Goal: Task Accomplishment & Management: Use online tool/utility

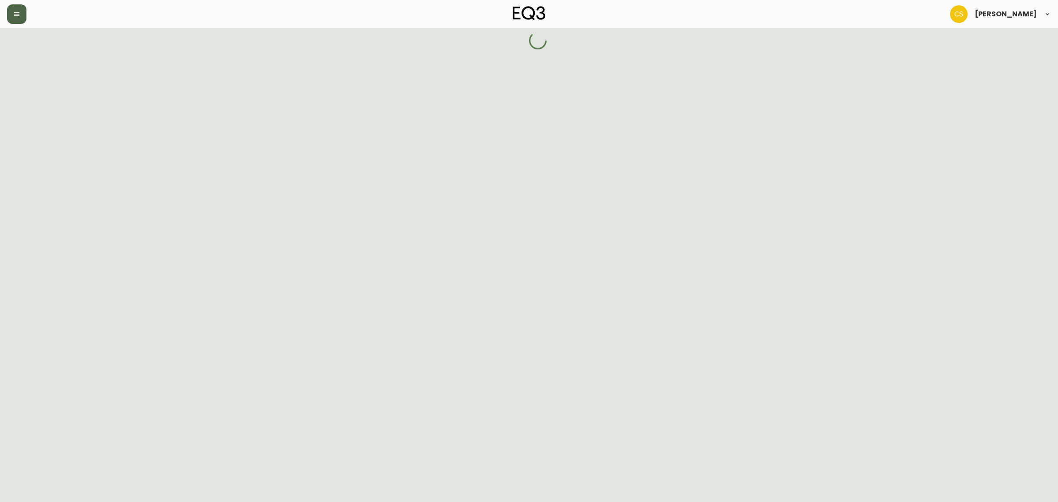
click at [18, 18] on button "button" at bounding box center [16, 13] width 19 height 19
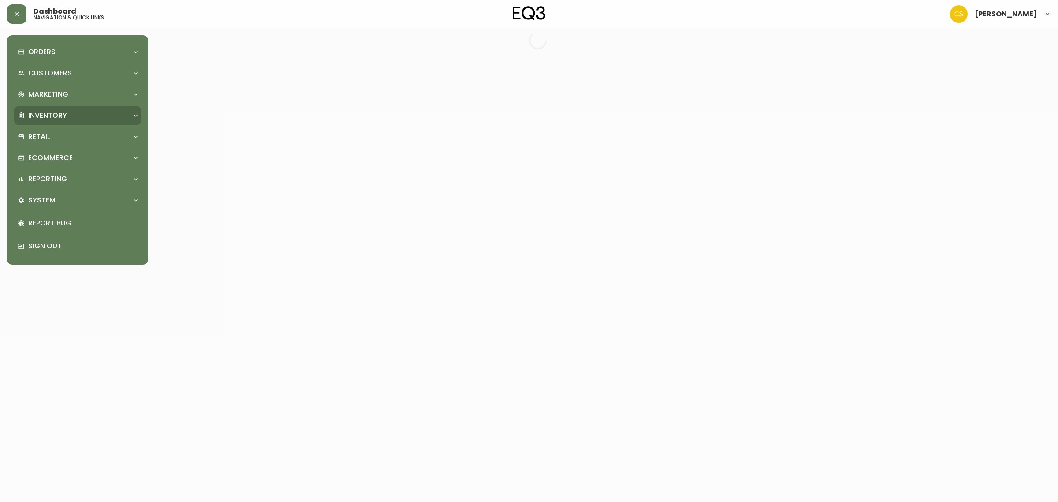
click at [47, 108] on div "Inventory" at bounding box center [77, 115] width 127 height 19
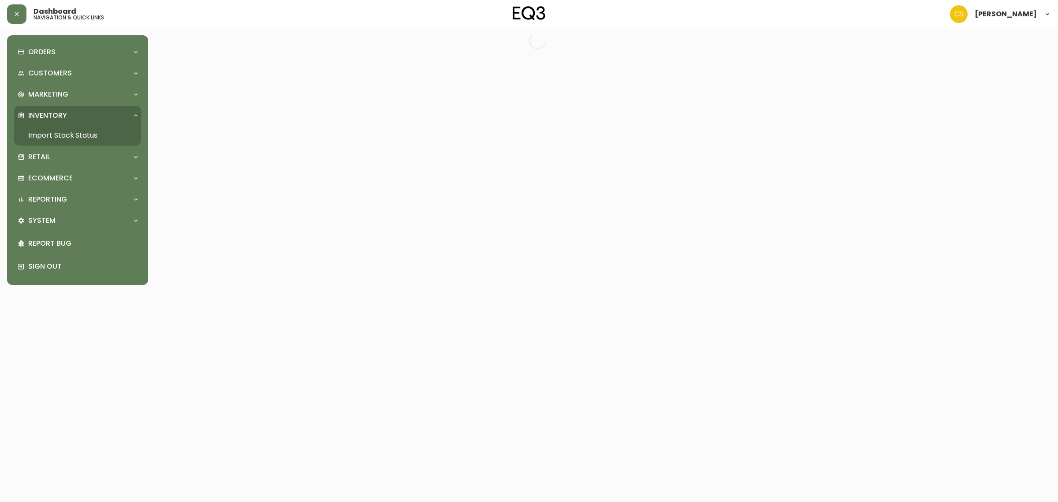
click at [51, 131] on link "Import Stock Status" at bounding box center [77, 135] width 127 height 20
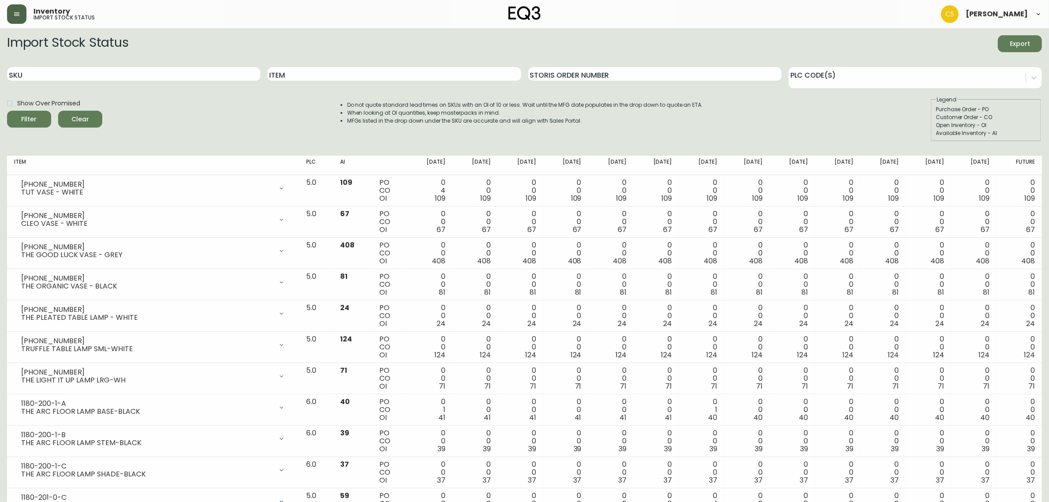
click at [23, 14] on button "button" at bounding box center [16, 13] width 19 height 19
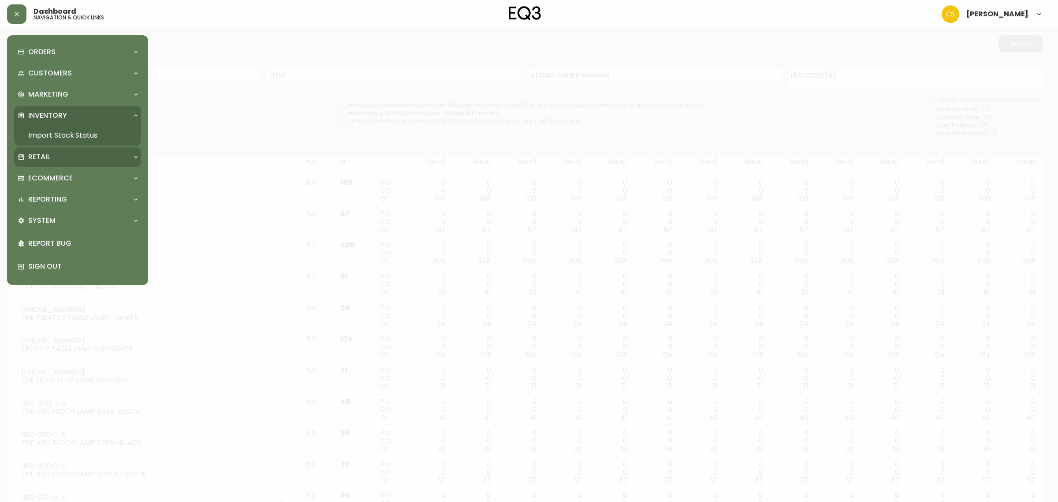
click at [31, 156] on p "Retail" at bounding box center [39, 157] width 22 height 10
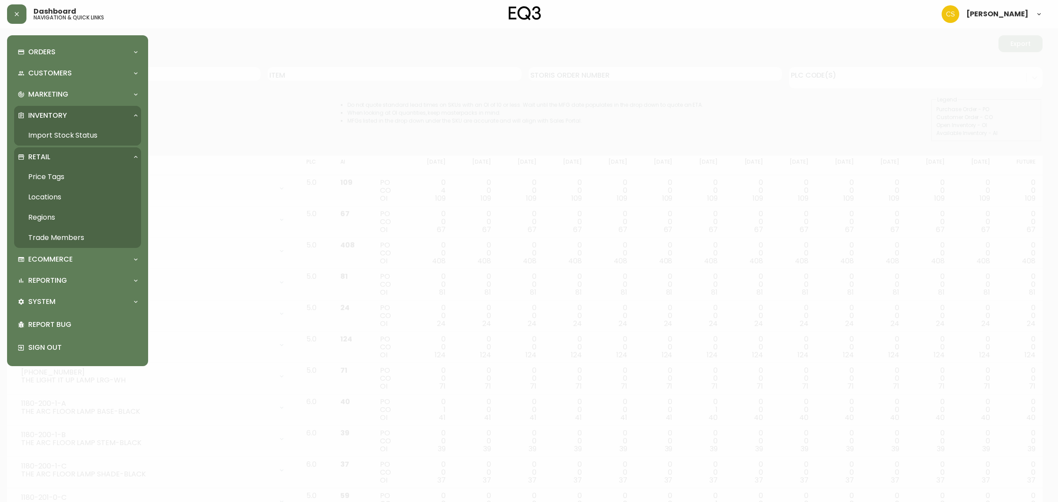
click at [47, 167] on link "Price Tags" at bounding box center [77, 177] width 127 height 20
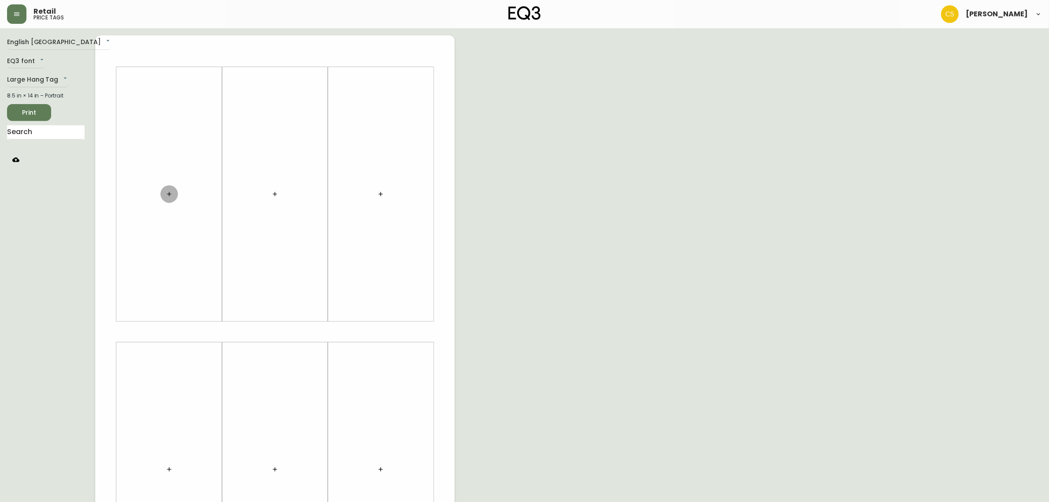
click at [168, 193] on icon "button" at bounding box center [169, 193] width 7 height 7
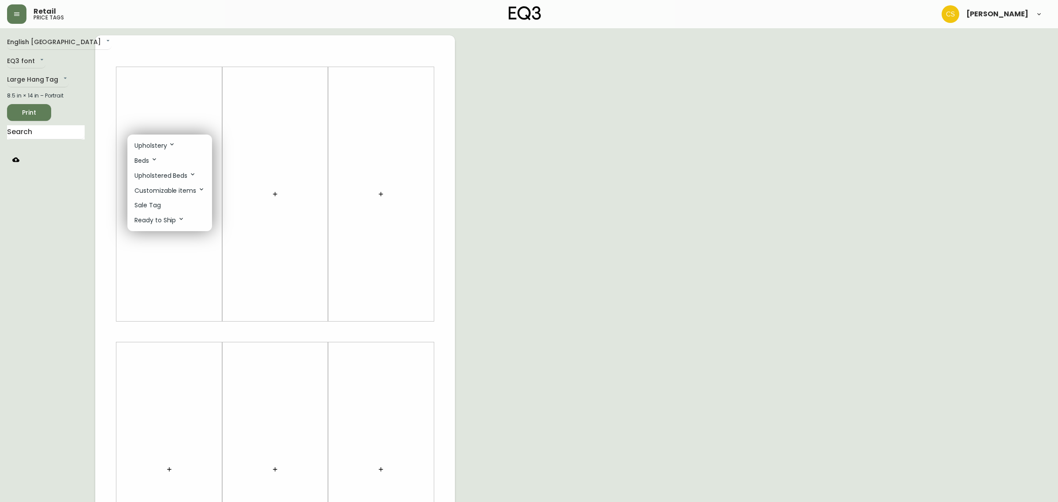
click at [60, 135] on div at bounding box center [529, 251] width 1058 height 502
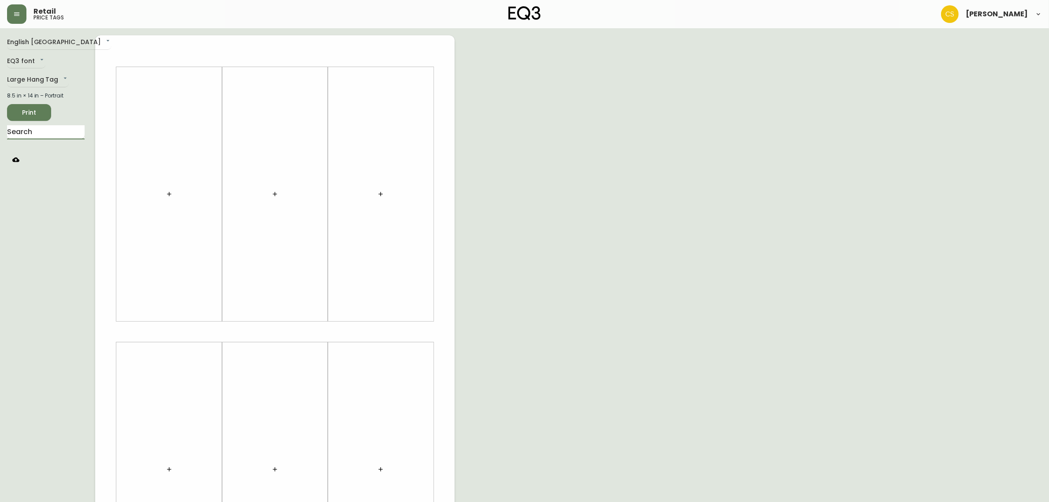
click at [53, 131] on input "text" at bounding box center [46, 132] width 78 height 14
type input "oval"
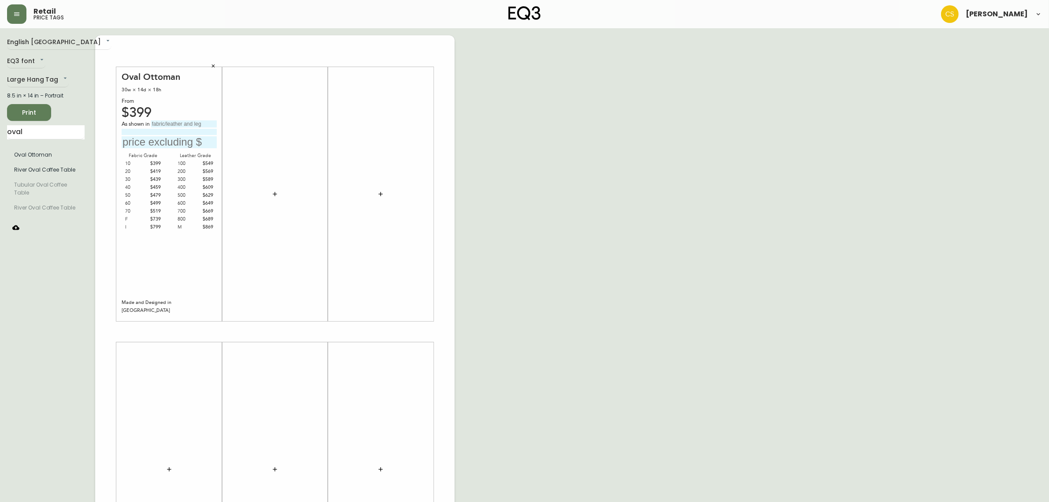
click at [175, 126] on input "text" at bounding box center [184, 123] width 66 height 7
click at [181, 121] on input "grade 30" at bounding box center [184, 123] width 66 height 7
click at [156, 137] on input "text" at bounding box center [169, 142] width 95 height 12
click at [216, 122] on input "grade 30, [GEOGRAPHIC_DATA]" at bounding box center [184, 123] width 66 height 7
type input "grade 30, [GEOGRAPHIC_DATA]."
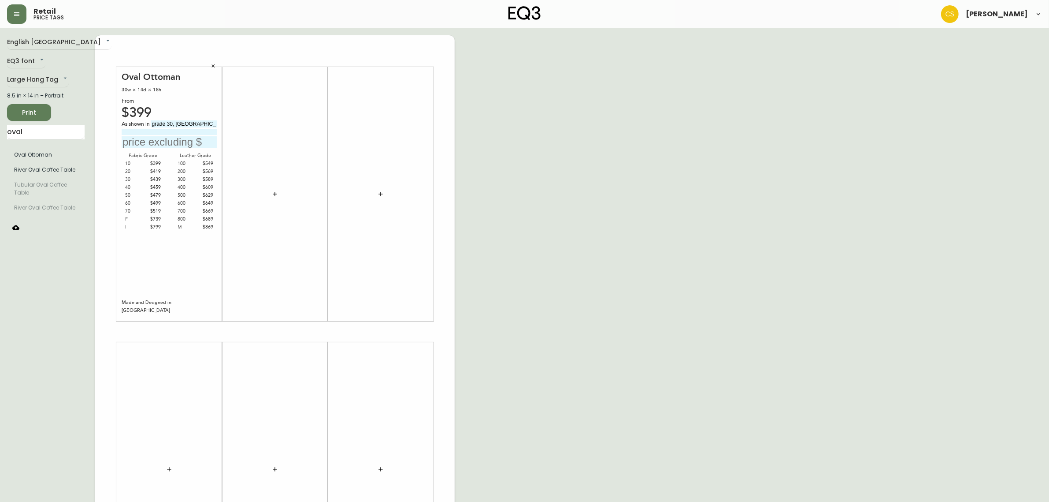
click at [175, 136] on input "text" at bounding box center [169, 142] width 95 height 12
type input "$439"
click at [496, 185] on div "English [GEOGRAPHIC_DATA] en_CA EQ3 font EQ3 Large Hang Tag large 8.5 in × 14 i…" at bounding box center [524, 331] width 1035 height 592
click at [52, 130] on input "oval" at bounding box center [46, 132] width 78 height 14
drag, startPoint x: 28, startPoint y: 133, endPoint x: 3, endPoint y: 132, distance: 24.7
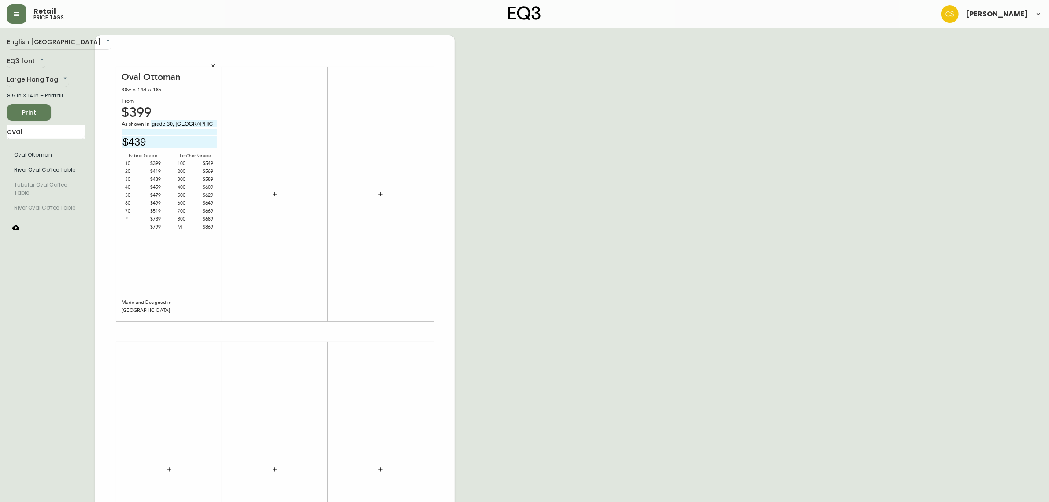
click at [3, 132] on main "English [GEOGRAPHIC_DATA] en_CA EQ3 font EQ3 Large Hang Tag large 8.5 in × 14 i…" at bounding box center [524, 327] width 1049 height 599
type input "remi"
click at [28, 386] on div "English Canada en_CA EQ3 font EQ3 Large Hang Tag large 8.5 in × 14 in – Portrai…" at bounding box center [51, 331] width 88 height 592
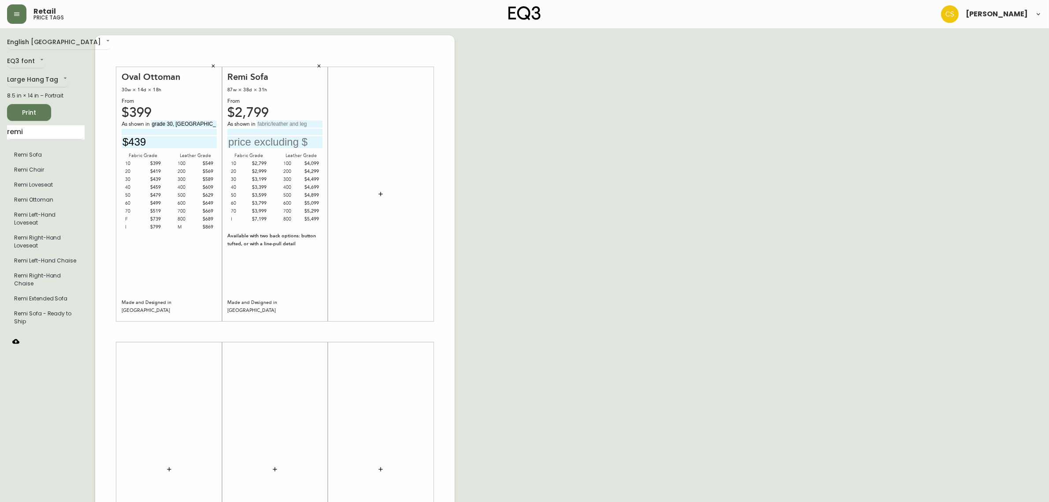
click at [274, 123] on input "text" at bounding box center [290, 123] width 66 height 7
type input "grade 30, Valley Cream"
type input "with walnut legs."
click at [275, 142] on input "text" at bounding box center [274, 142] width 95 height 12
type input "$3199"
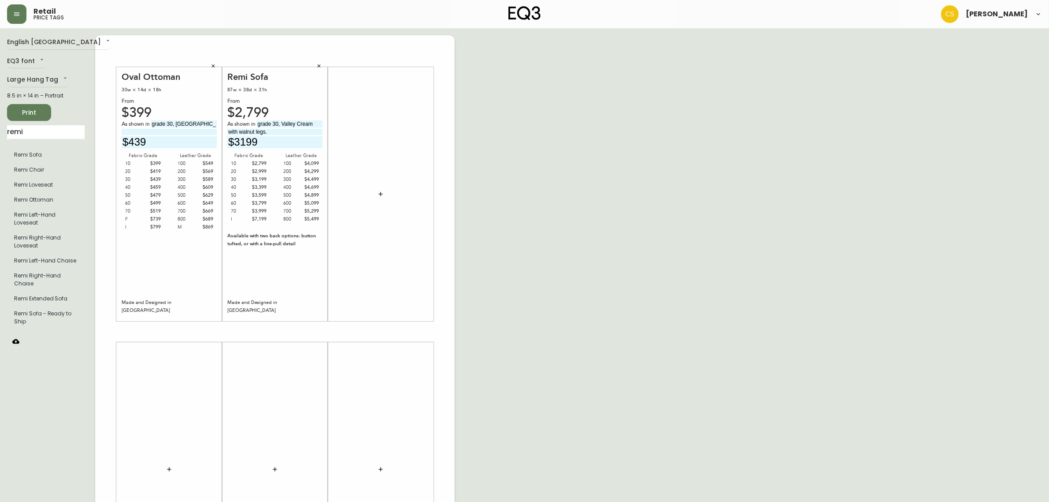
click at [384, 191] on icon "button" at bounding box center [380, 193] width 7 height 7
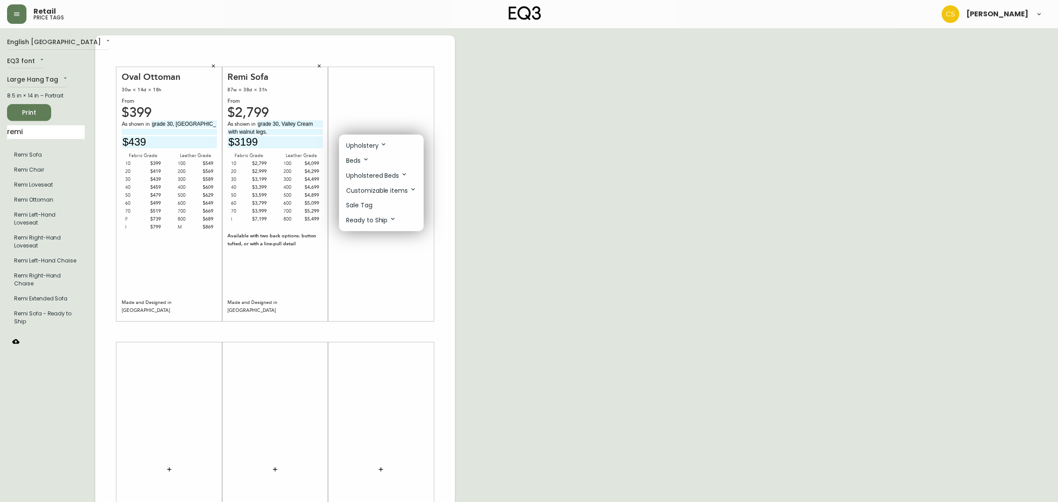
click at [364, 204] on p "Sale Tag" at bounding box center [359, 205] width 26 height 9
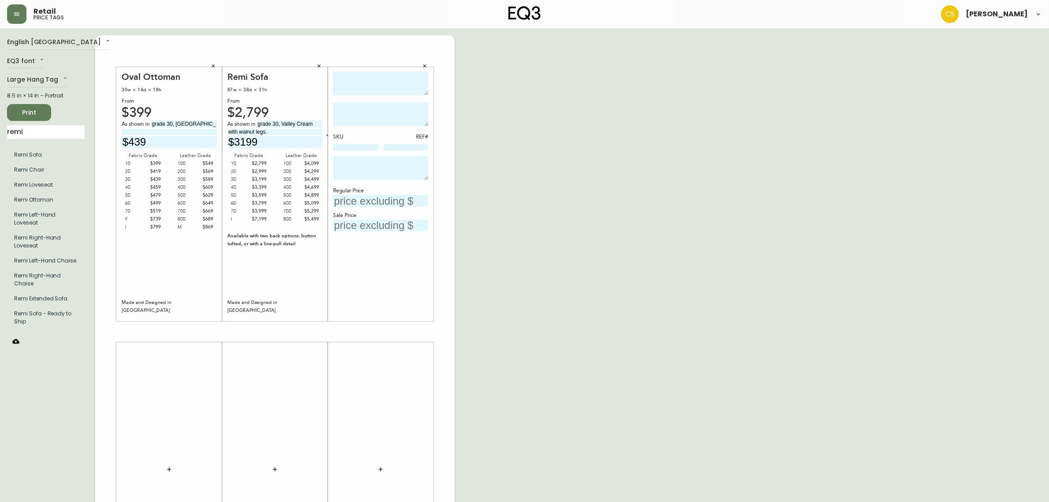
click at [359, 91] on textarea at bounding box center [380, 83] width 95 height 24
click at [422, 67] on icon "button" at bounding box center [424, 65] width 5 height 5
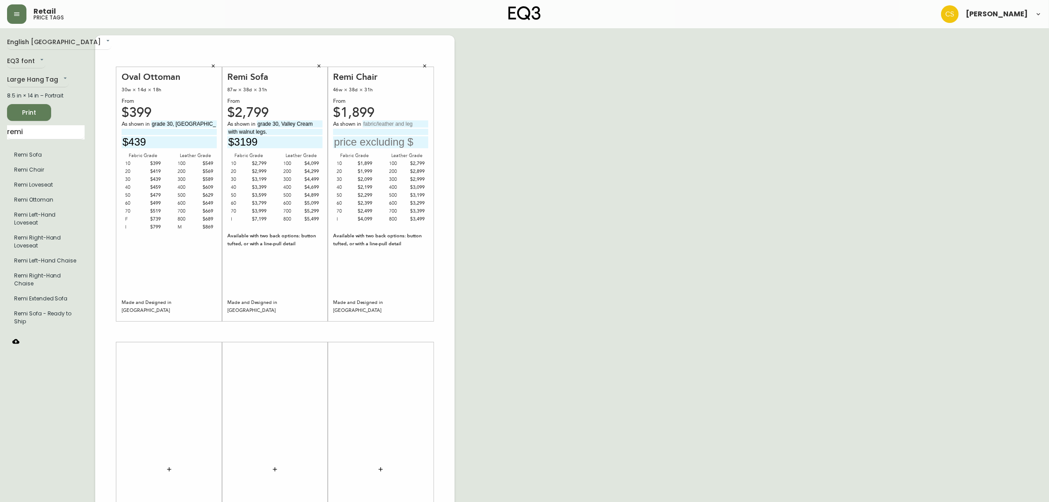
click at [381, 124] on input "text" at bounding box center [396, 123] width 66 height 7
click at [374, 122] on input "text" at bounding box center [396, 123] width 66 height 7
click at [375, 124] on input "text" at bounding box center [396, 123] width 66 height 7
type input "G"
click at [423, 124] on input "grade 600, [PERSON_NAME][GEOGRAPHIC_DATA]." at bounding box center [396, 123] width 66 height 7
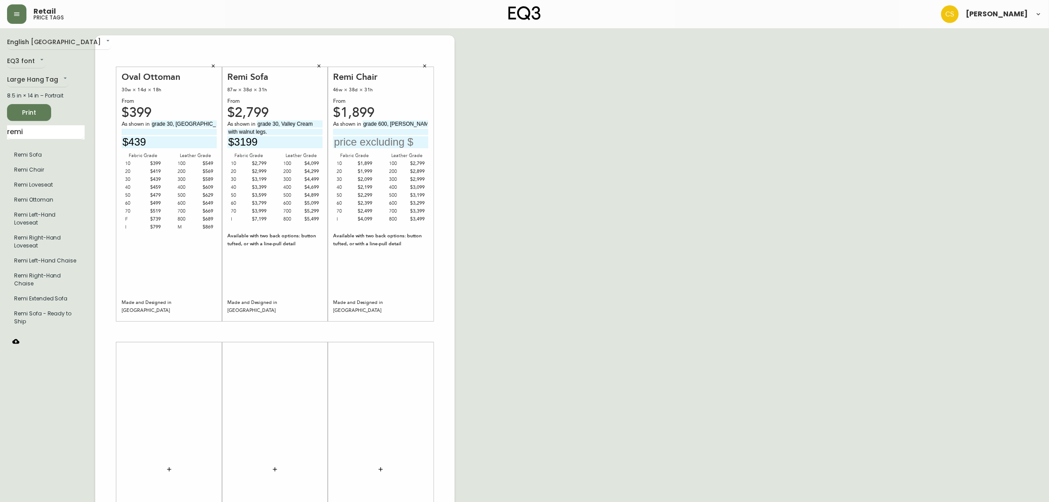
type input "grade 600, [PERSON_NAME][GEOGRAPHIC_DATA]"
type input "with black legs."
drag, startPoint x: 481, startPoint y: 228, endPoint x: 469, endPoint y: 219, distance: 14.2
click at [481, 228] on div "English [GEOGRAPHIC_DATA] en_CA EQ3 font EQ3 Large Hang Tag large 8.5 in × 14 i…" at bounding box center [524, 331] width 1035 height 592
click at [373, 141] on input "text" at bounding box center [380, 142] width 95 height 12
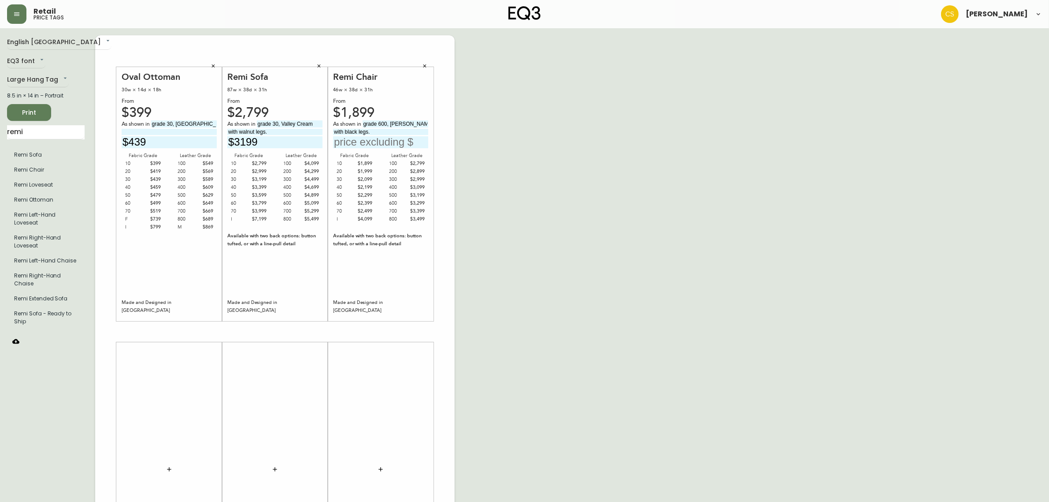
click at [379, 141] on input "text" at bounding box center [380, 142] width 95 height 12
type input "$3299"
click at [503, 196] on div "English [GEOGRAPHIC_DATA] en_CA EQ3 font EQ3 Large Hang Tag large 8.5 in × 14 i…" at bounding box center [524, 331] width 1035 height 592
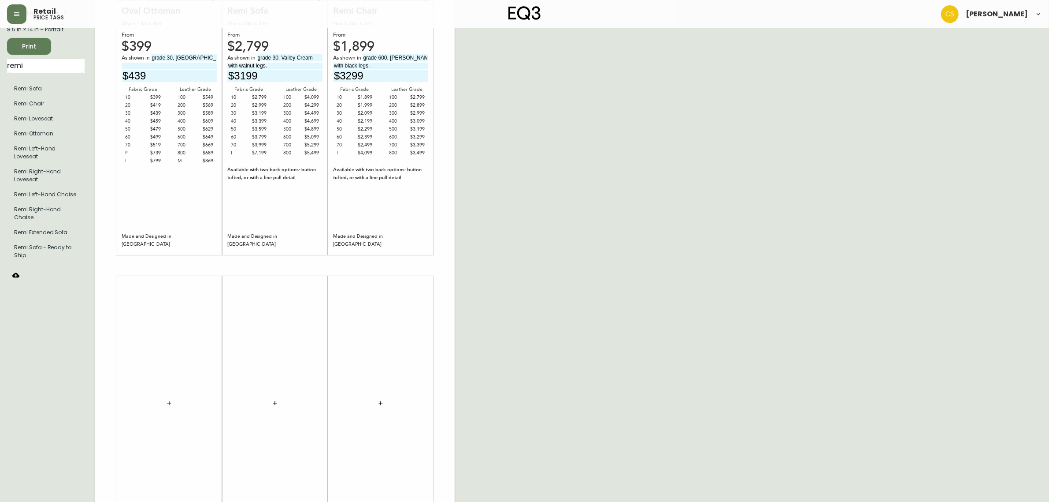
scroll to position [126, 0]
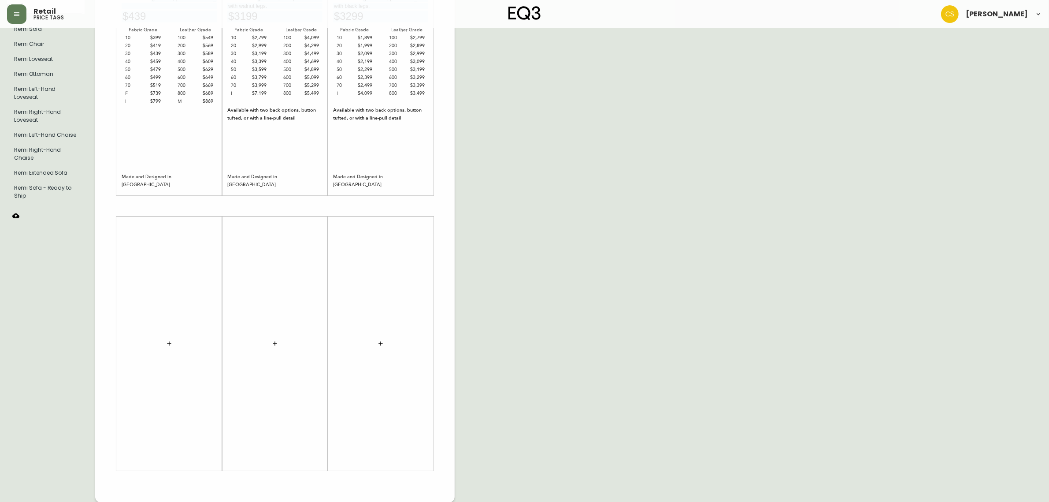
click at [162, 340] on button "button" at bounding box center [169, 343] width 18 height 18
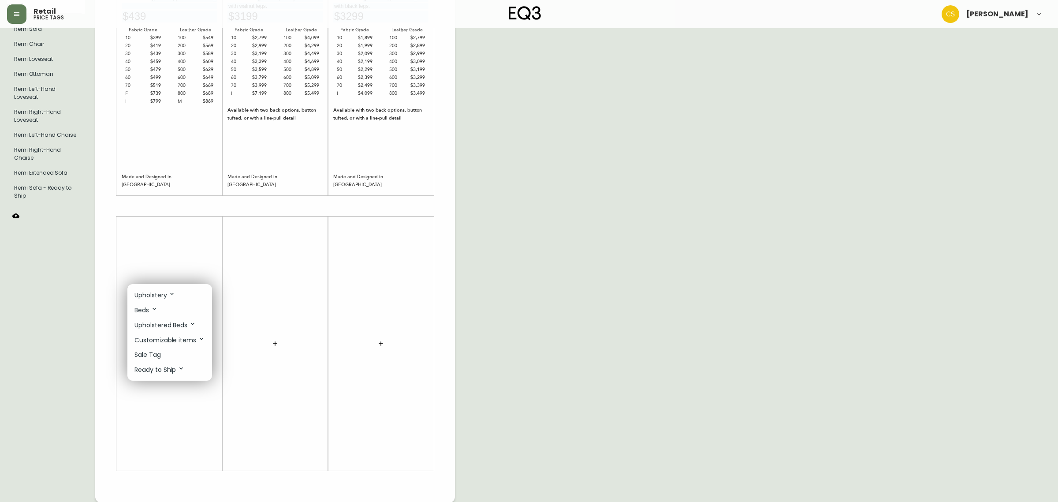
click at [85, 304] on div at bounding box center [529, 251] width 1058 height 502
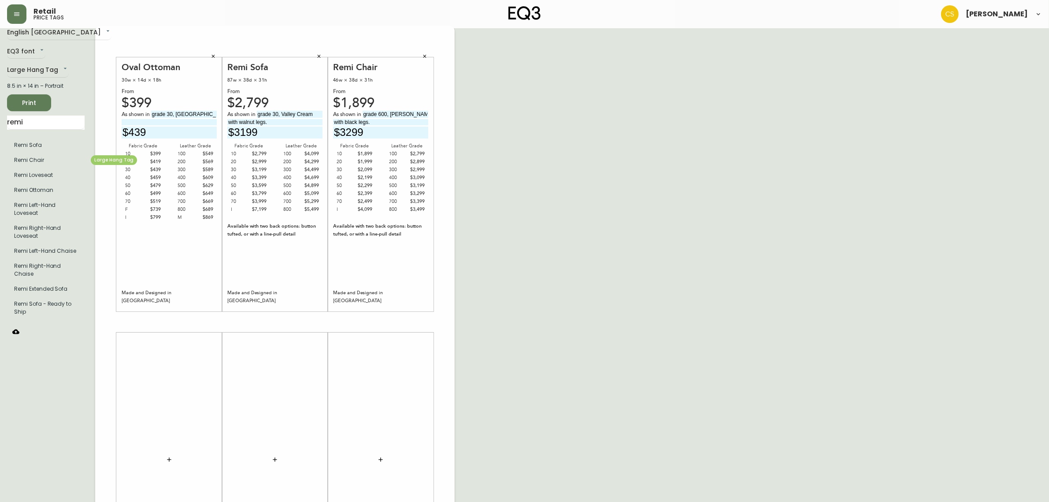
scroll to position [0, 0]
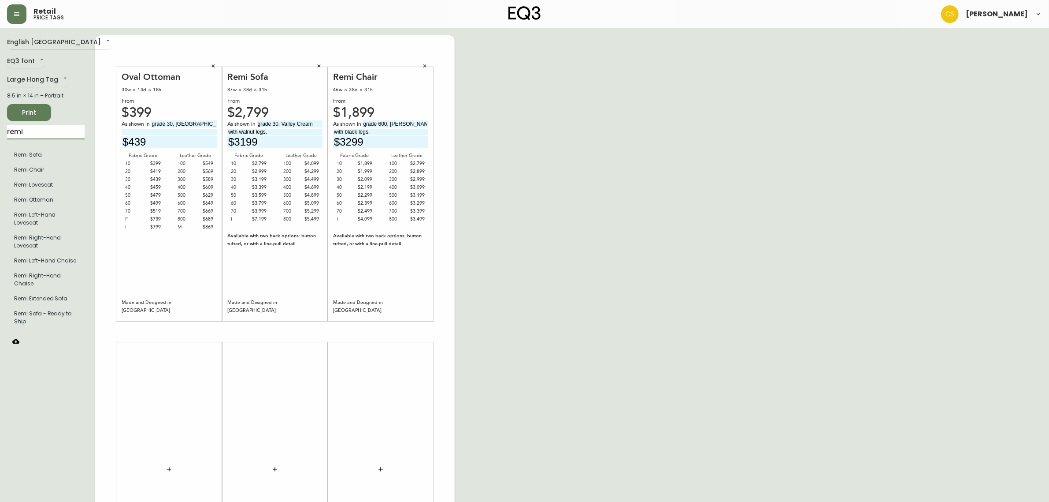
drag, startPoint x: 23, startPoint y: 128, endPoint x: 0, endPoint y: 128, distance: 22.9
click at [0, 128] on main "English [GEOGRAPHIC_DATA] en_CA EQ3 font EQ3 Large Hang Tag large 8.5 in × 14 i…" at bounding box center [524, 327] width 1049 height 599
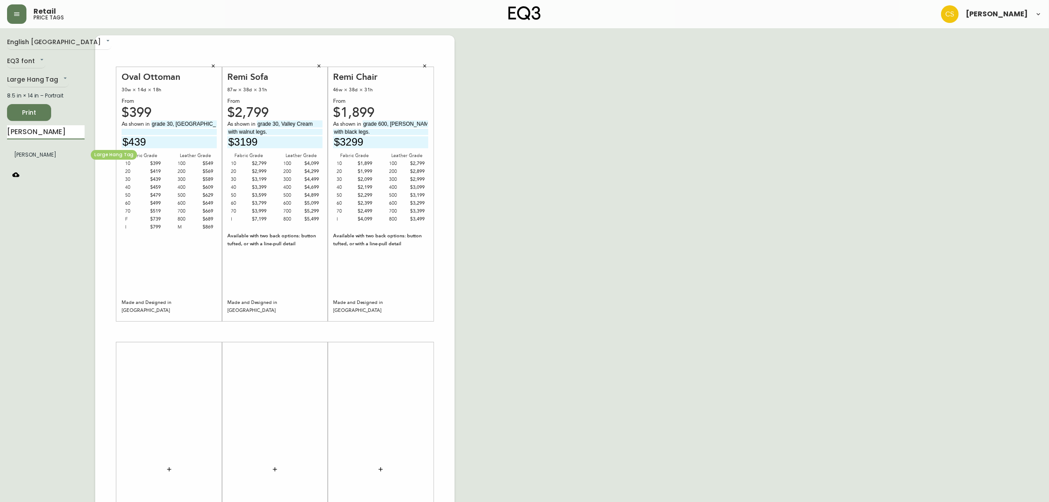
type input "[PERSON_NAME]"
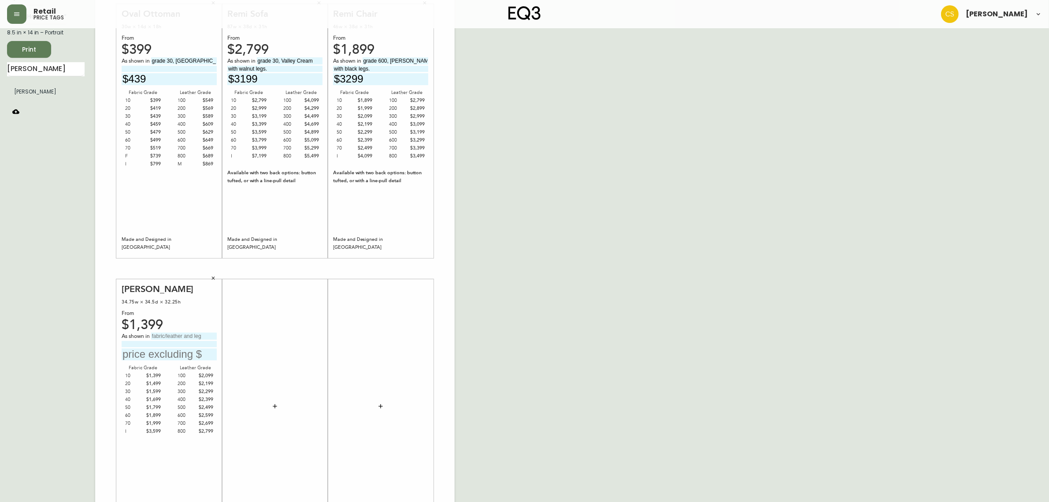
scroll to position [126, 0]
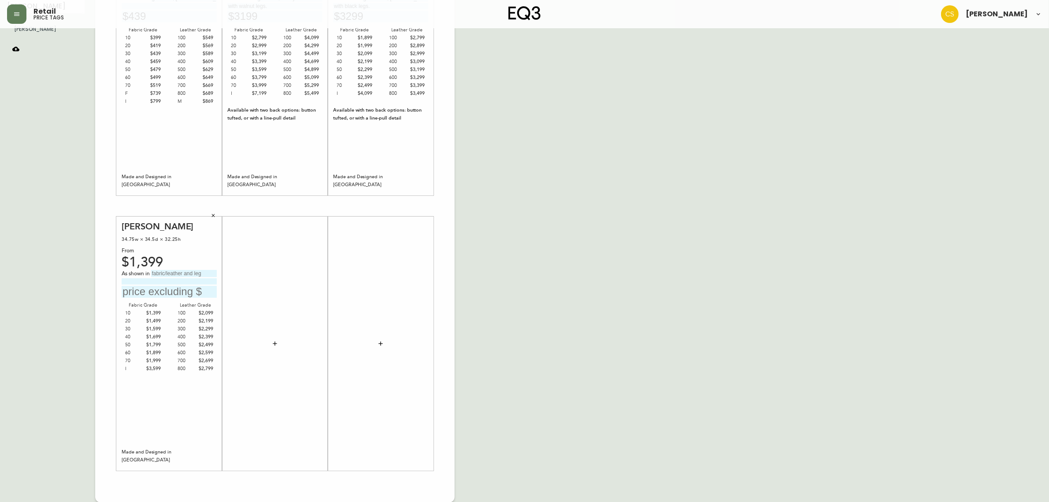
click at [177, 272] on input "text" at bounding box center [184, 273] width 66 height 7
click at [170, 276] on input "text" at bounding box center [184, 273] width 66 height 7
type input "grade 800, [GEOGRAPHIC_DATA]"
click at [193, 281] on input at bounding box center [169, 281] width 95 height 6
click at [149, 281] on input "non-tufted with aluminum legs." at bounding box center [169, 281] width 95 height 6
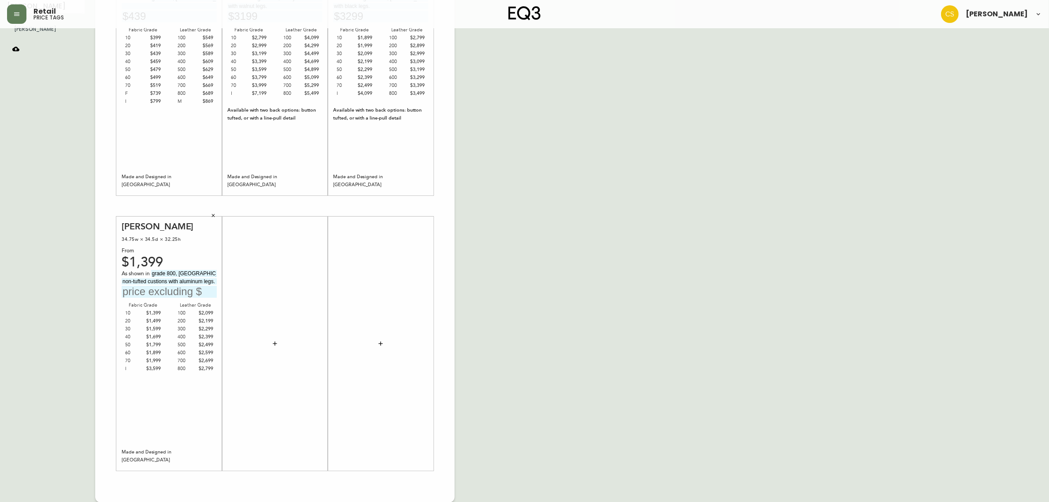
click at [157, 284] on div "As shown in grade 800, Paloma Deer non-tufted custions with aluminum legs." at bounding box center [169, 284] width 95 height 28
click at [157, 282] on input "non-tufted custions with aluminum legs." at bounding box center [169, 281] width 95 height 6
type input "non-tufted cushions with aluminum legs."
click at [174, 289] on input "text" at bounding box center [169, 292] width 95 height 12
type input "$2799"
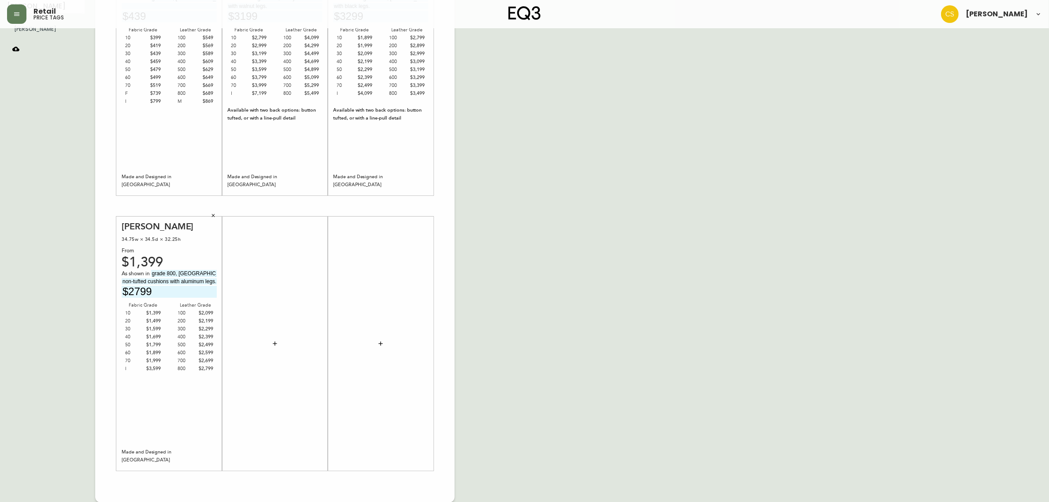
click at [276, 343] on icon "button" at bounding box center [275, 343] width 4 height 4
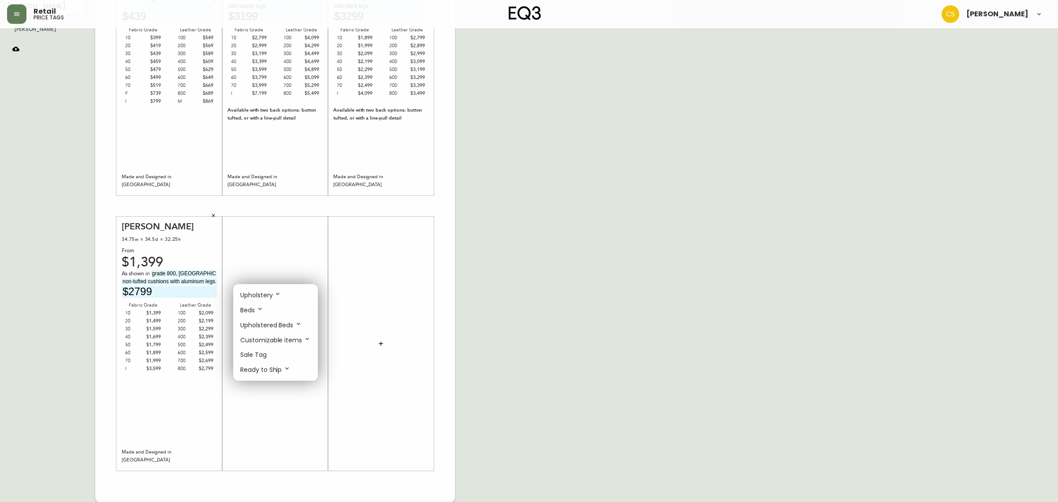
click at [43, 180] on div at bounding box center [529, 251] width 1058 height 502
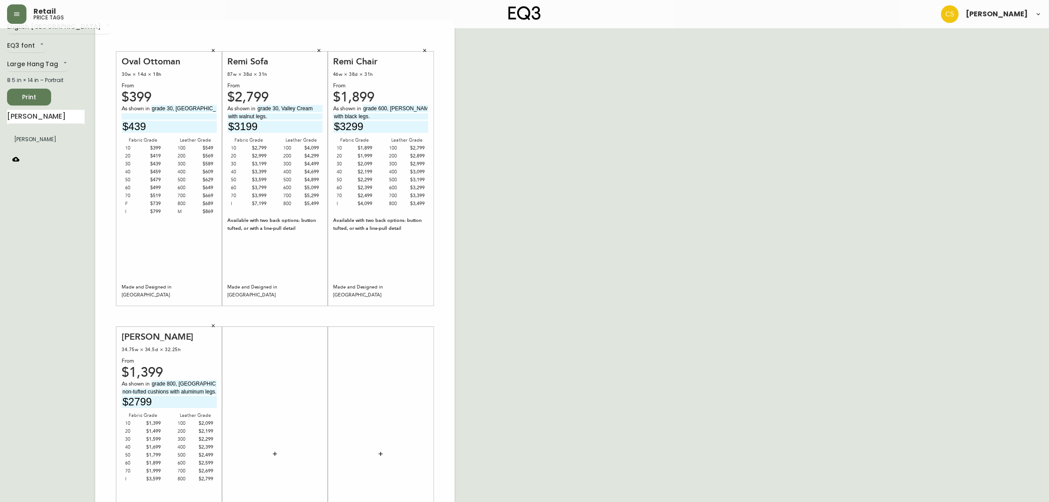
scroll to position [0, 0]
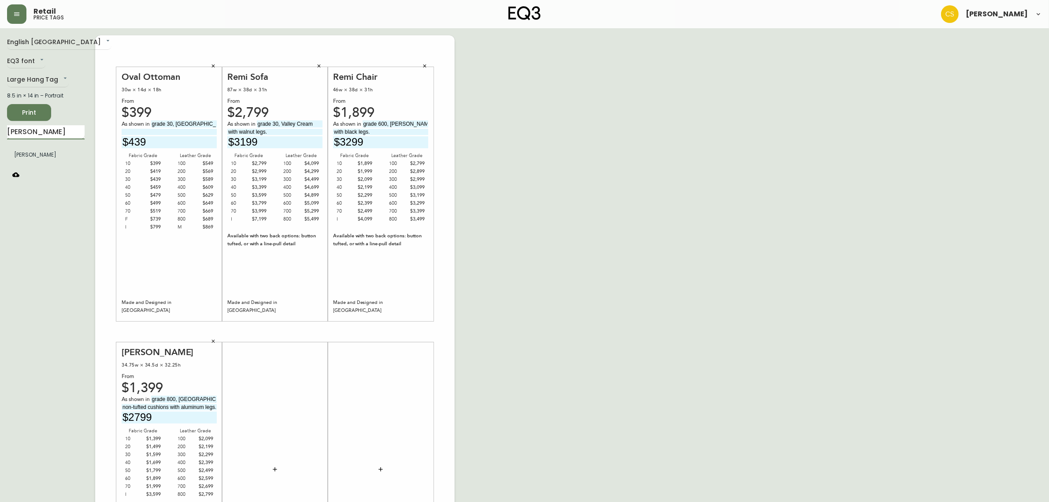
click at [48, 129] on input "[PERSON_NAME]" at bounding box center [46, 132] width 78 height 14
drag, startPoint x: 45, startPoint y: 133, endPoint x: 0, endPoint y: 133, distance: 44.5
click at [0, 133] on main "English [GEOGRAPHIC_DATA] en_CA EQ3 font EQ3 Large Hang Tag large 8.5 in × 14 i…" at bounding box center [524, 327] width 1049 height 599
drag, startPoint x: 42, startPoint y: 129, endPoint x: 26, endPoint y: 134, distance: 16.0
click at [26, 134] on input "[PERSON_NAME] sle" at bounding box center [46, 132] width 78 height 14
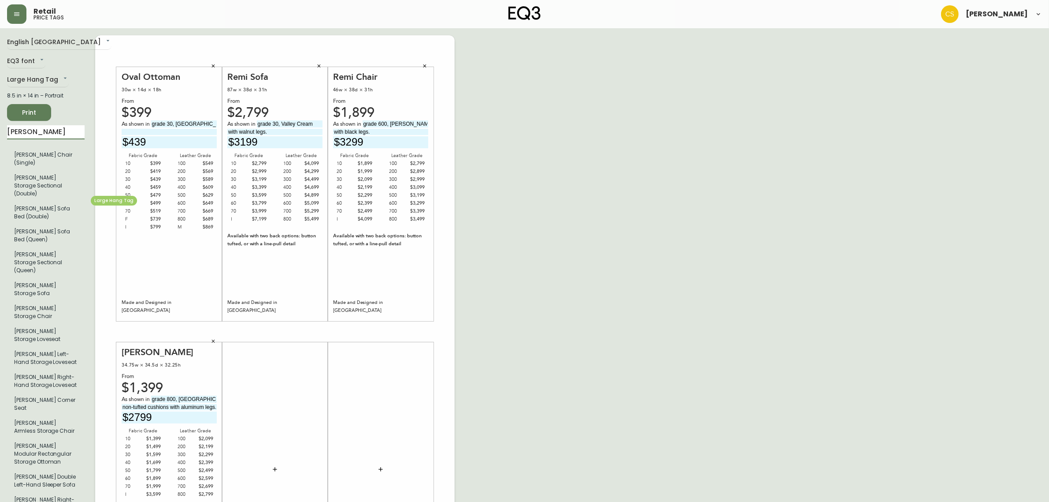
type input "[PERSON_NAME]"
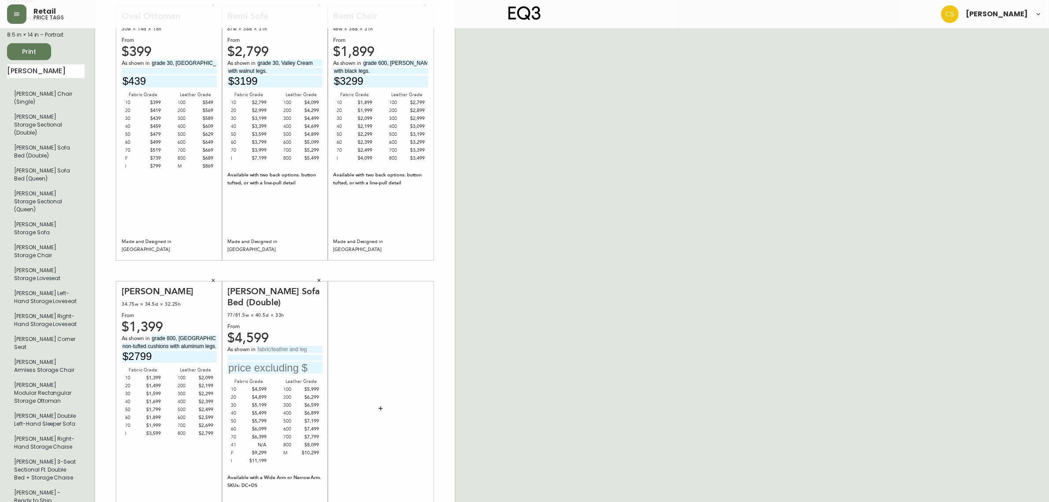
scroll to position [126, 0]
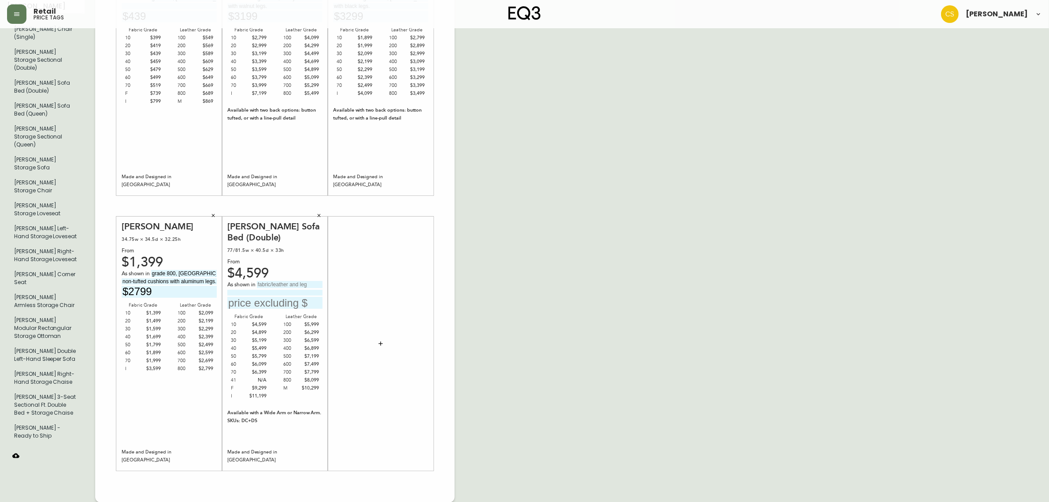
click at [275, 286] on input "text" at bounding box center [290, 284] width 66 height 7
click at [278, 286] on input "grade" at bounding box center [290, 284] width 66 height 7
click at [311, 285] on input "grade 20, arctic wolf" at bounding box center [290, 284] width 66 height 7
drag, startPoint x: 311, startPoint y: 285, endPoint x: 283, endPoint y: 285, distance: 27.3
click at [283, 285] on input "grade 20, arctic wolf" at bounding box center [290, 284] width 66 height 7
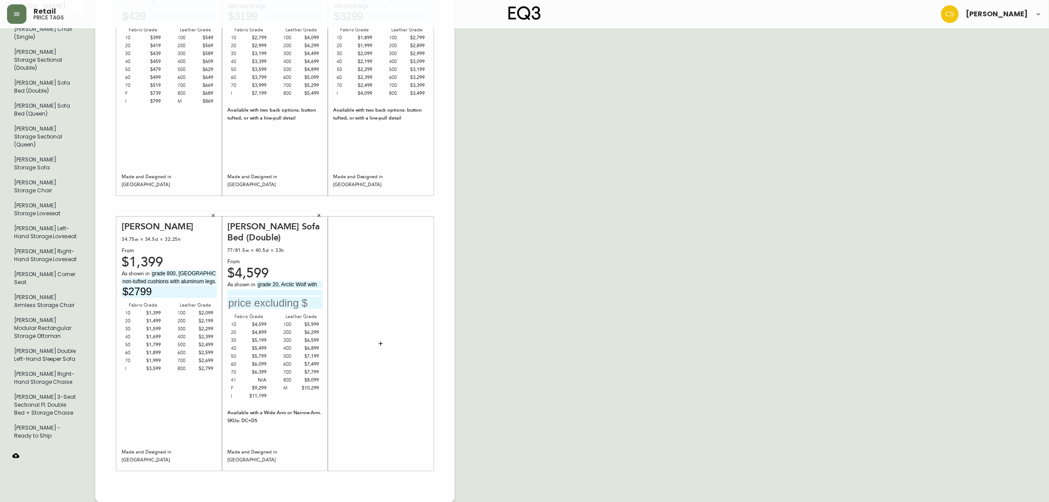
type input "grade 20, Arctic Wolf with"
type input "B"
type input "black ash legs."
click at [261, 297] on input "text" at bounding box center [274, 303] width 95 height 12
type input "$4899"
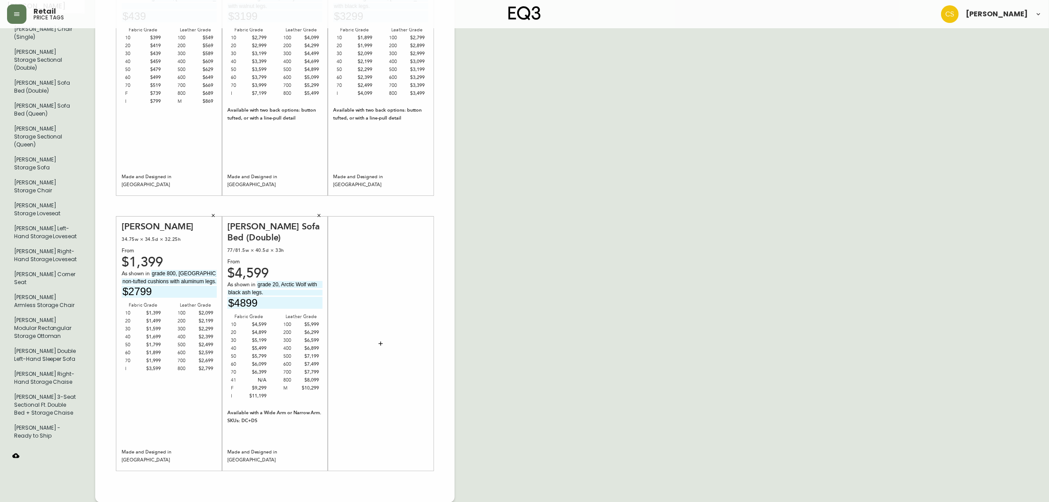
click at [561, 338] on div "English Canada en_CA EQ3 font EQ3 Large Hang Tag large 8.5 in × 14 in – Portrai…" at bounding box center [524, 206] width 1035 height 592
click at [377, 342] on icon "button" at bounding box center [380, 343] width 7 height 7
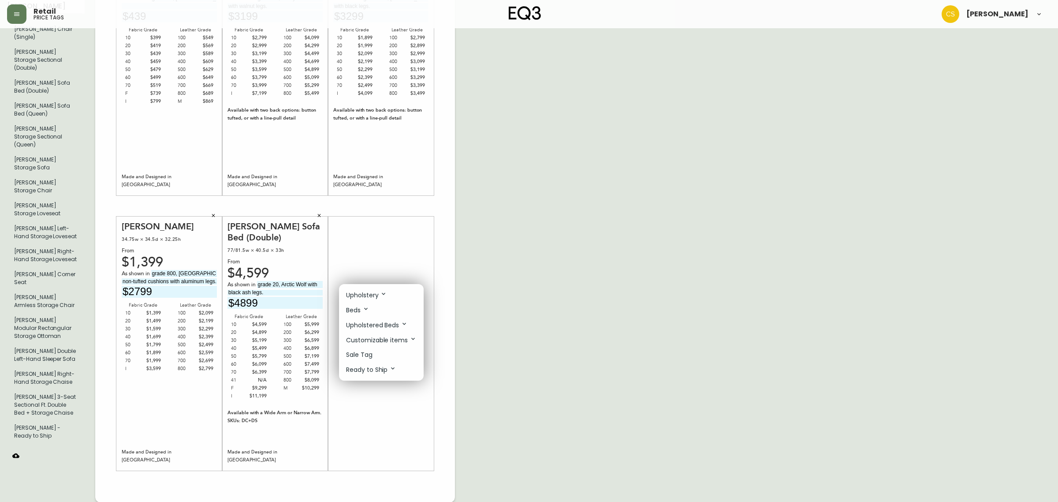
click at [487, 334] on div at bounding box center [529, 251] width 1058 height 502
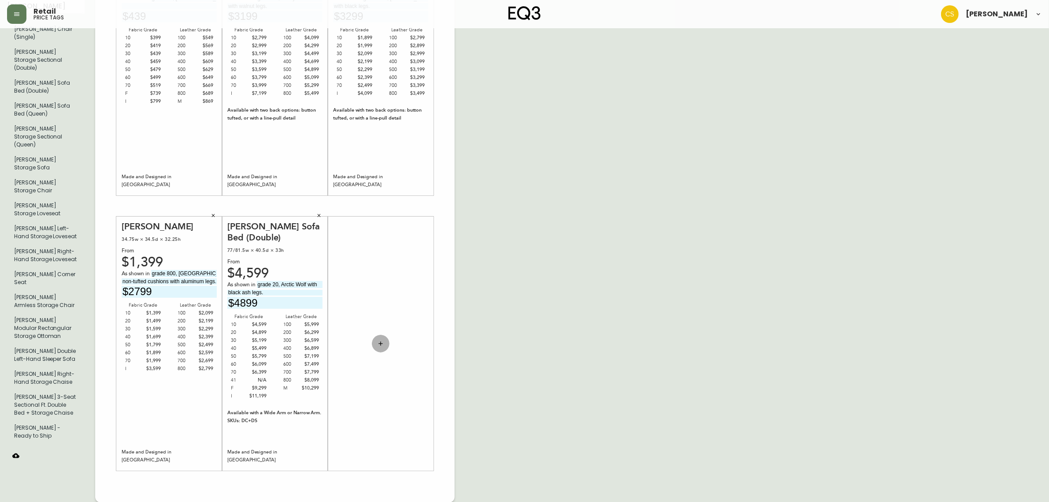
click at [386, 344] on button "button" at bounding box center [381, 343] width 18 height 18
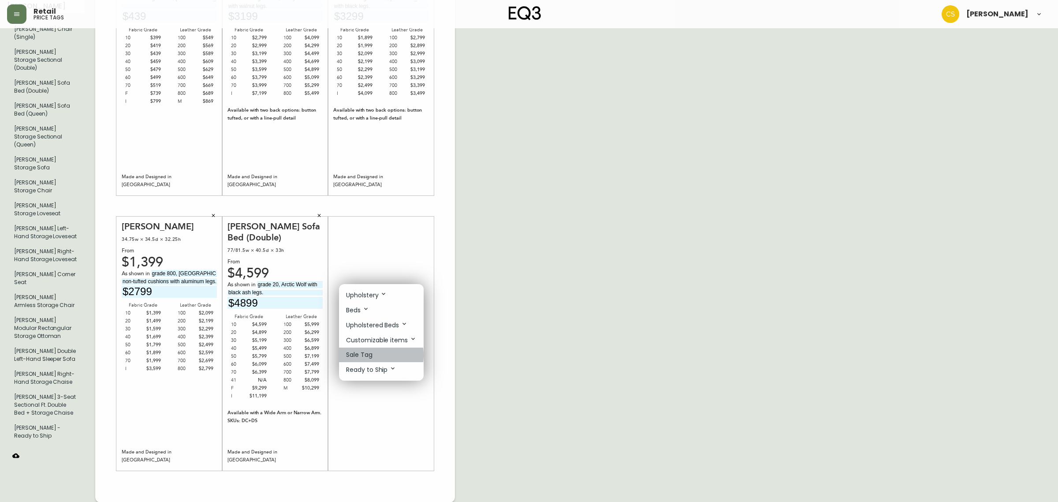
click at [362, 355] on p "Sale Tag" at bounding box center [359, 354] width 26 height 9
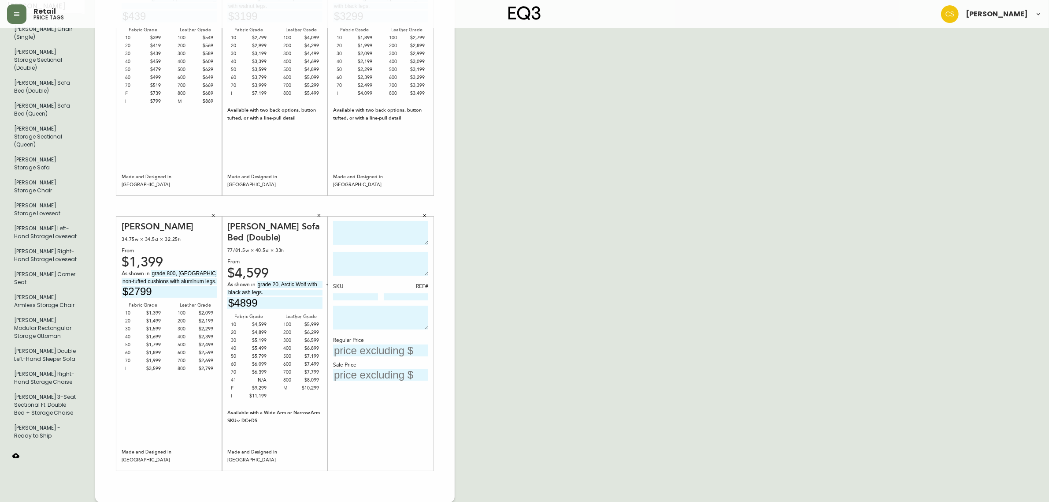
click at [364, 242] on textarea at bounding box center [380, 233] width 95 height 24
type textarea "c"
click at [422, 212] on button "button" at bounding box center [424, 215] width 13 height 13
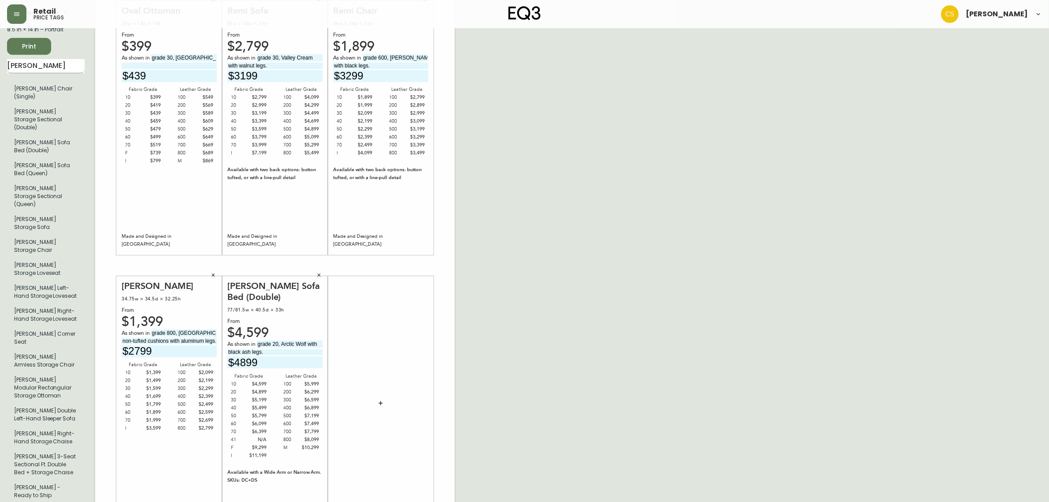
scroll to position [0, 0]
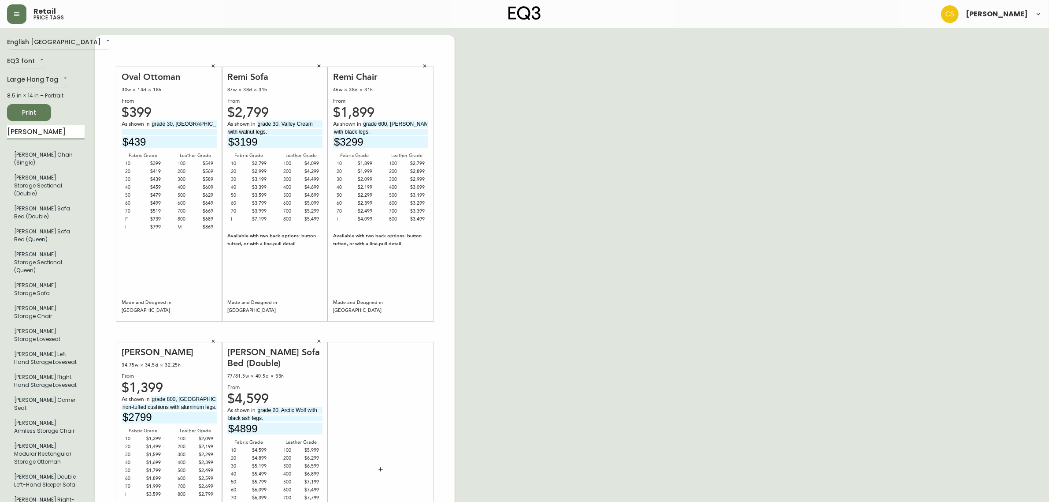
drag, startPoint x: 32, startPoint y: 132, endPoint x: 4, endPoint y: 132, distance: 28.2
click at [4, 132] on main "English Canada en_CA EQ3 font EQ3 Large Hang Tag large 8.5 in × 14 in – Portrai…" at bounding box center [524, 327] width 1049 height 599
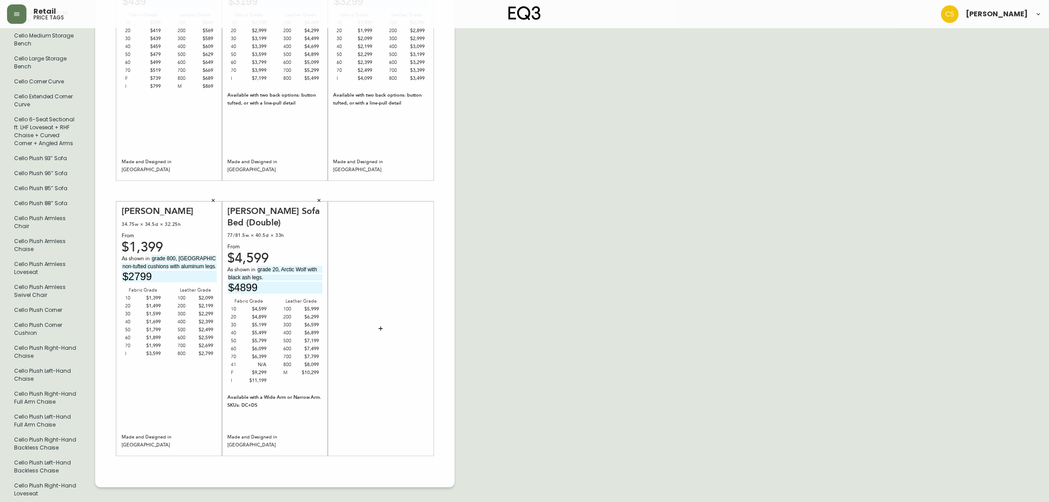
scroll to position [661, 0]
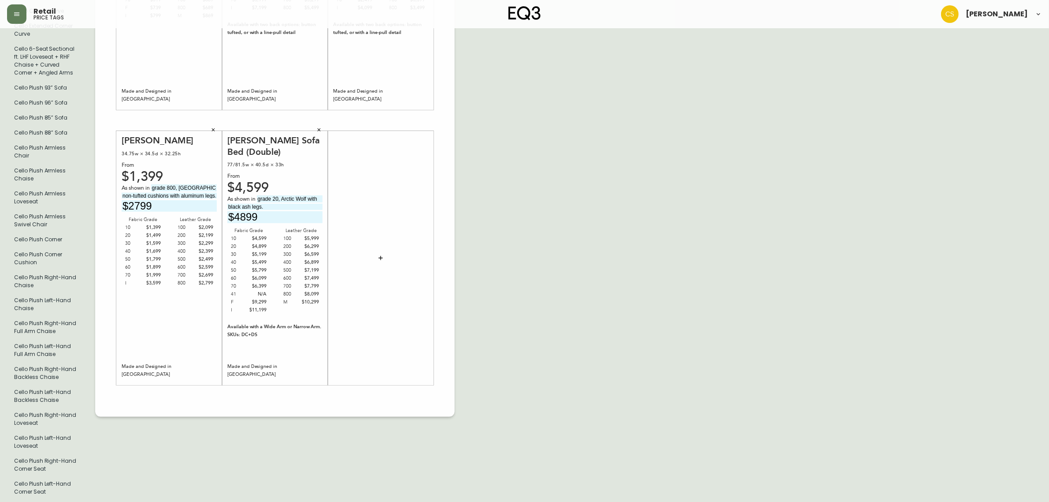
type input "cello"
click at [384, 254] on icon "button" at bounding box center [380, 257] width 7 height 7
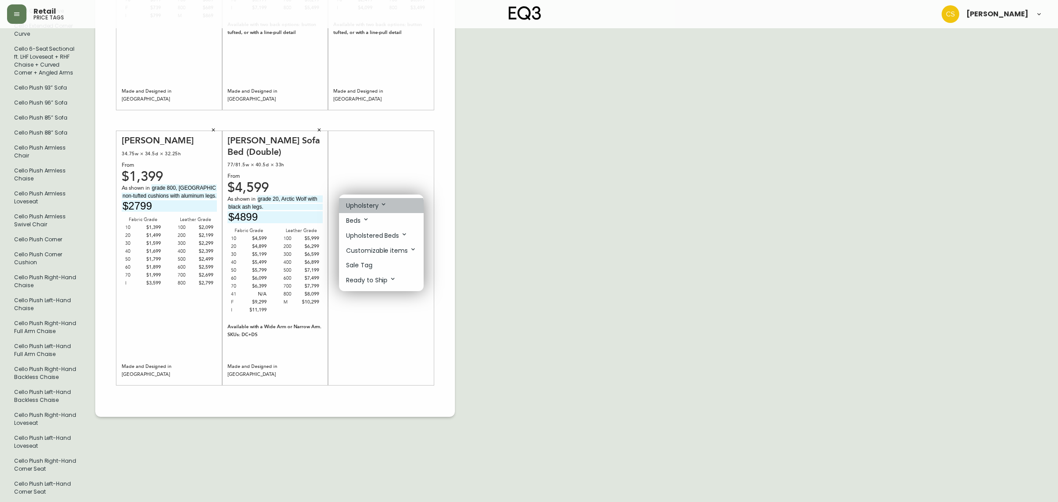
click at [370, 210] on p "Upholstery" at bounding box center [366, 206] width 41 height 10
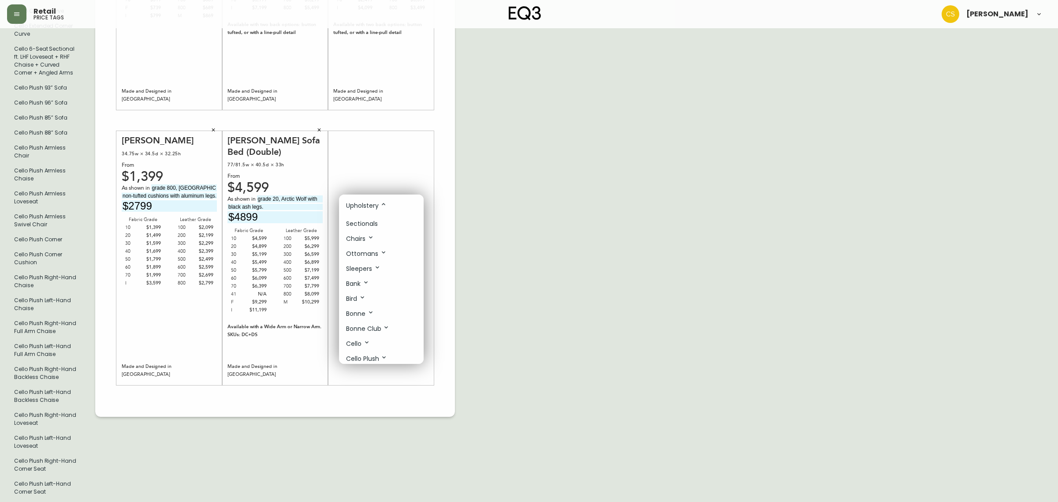
click at [370, 225] on p "Sectionals" at bounding box center [362, 223] width 32 height 9
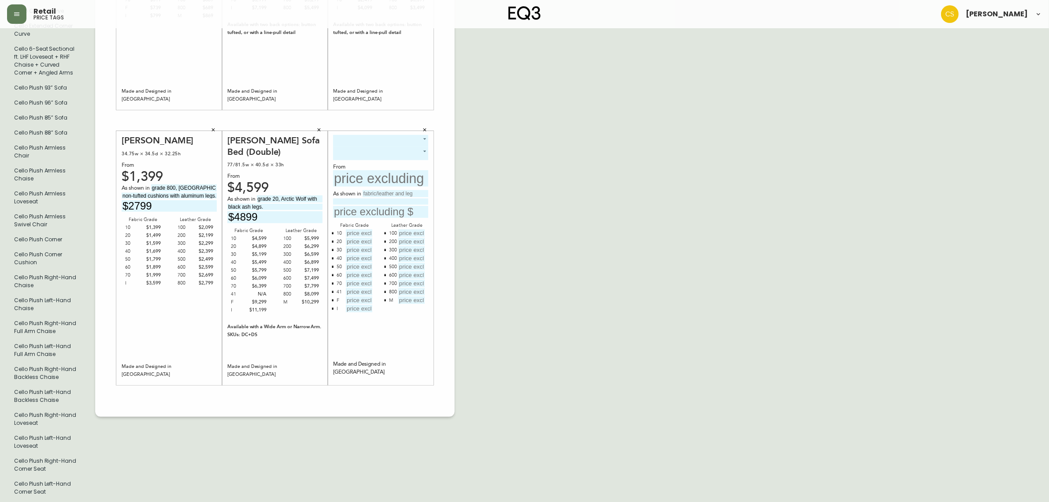
click at [426, 130] on button "button" at bounding box center [424, 129] width 13 height 13
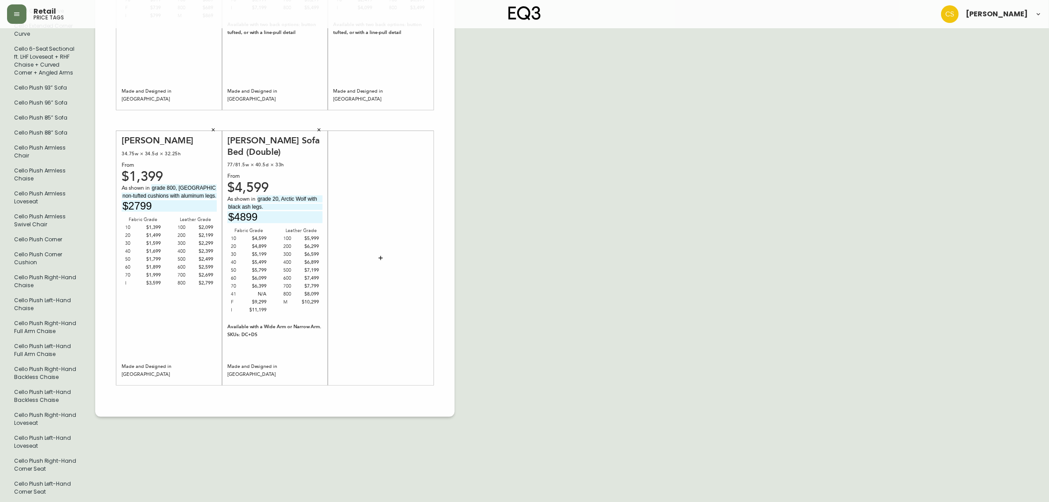
click at [375, 253] on button "button" at bounding box center [381, 258] width 18 height 18
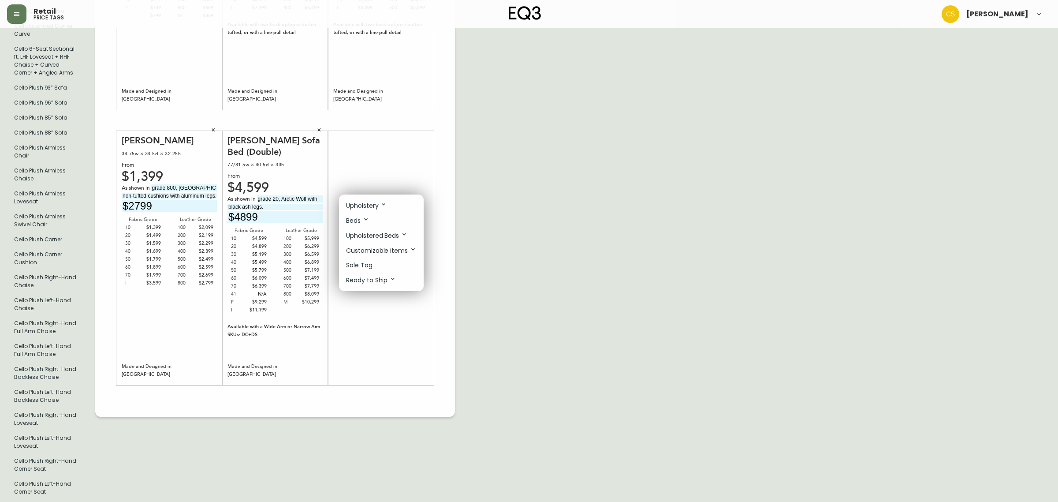
click at [362, 217] on icon at bounding box center [365, 219] width 7 height 7
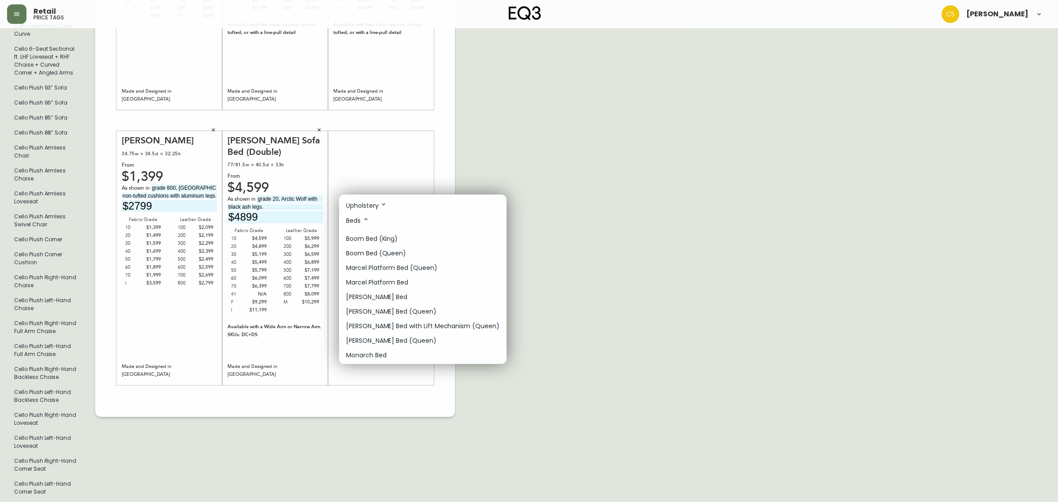
click at [365, 208] on p "Upholstery" at bounding box center [366, 206] width 41 height 10
click at [367, 221] on p "Sectionals" at bounding box center [362, 223] width 32 height 9
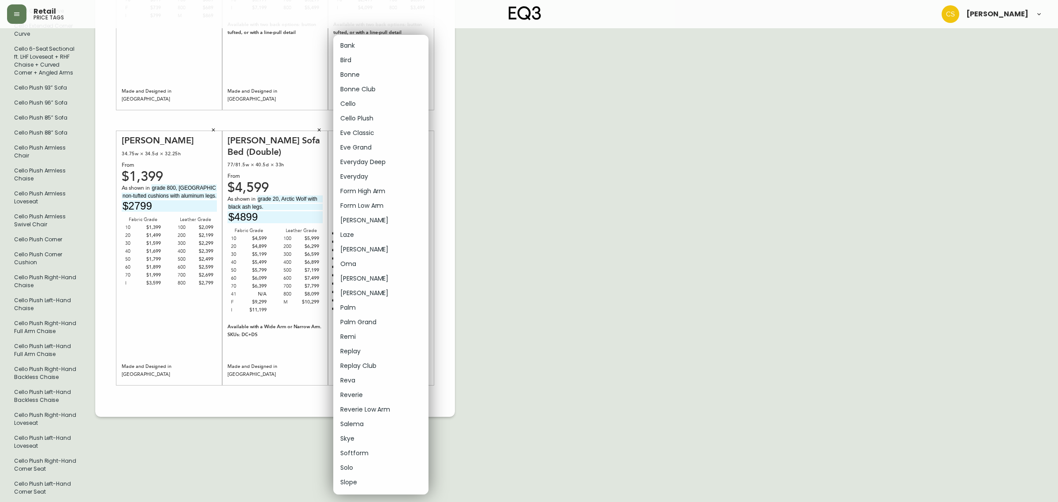
click at [414, 135] on body "Retail price tags [PERSON_NAME] English Canada en_CA EQ3 font EQ3 Large Hang Ta…" at bounding box center [529, 102] width 1058 height 1527
click at [371, 100] on li "Cello" at bounding box center [380, 104] width 95 height 15
type input "4"
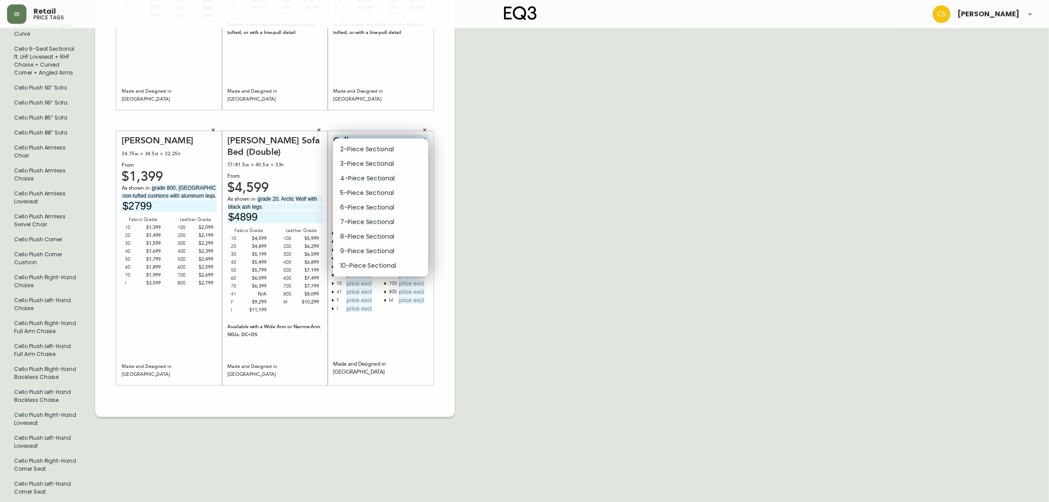
click at [374, 152] on body "Retail price tags [PERSON_NAME] English Canada en_CA EQ3 font EQ3 Large Hang Ta…" at bounding box center [524, 102] width 1049 height 1527
click at [368, 147] on li "2-Piece Sectional" at bounding box center [380, 149] width 95 height 15
type input "0"
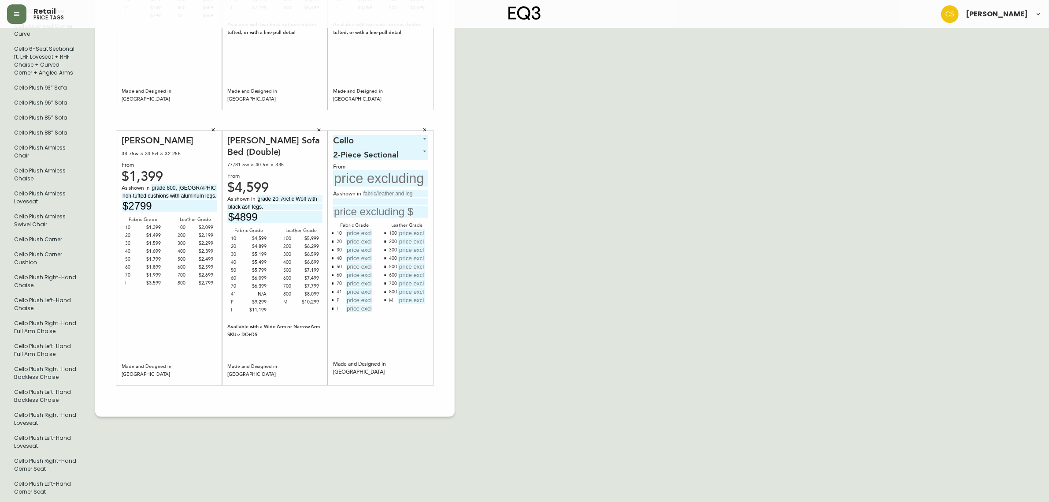
click at [374, 174] on input "text" at bounding box center [380, 178] width 95 height 16
click at [380, 190] on input "text" at bounding box center [396, 193] width 66 height 7
type input "grade 50, [GEOGRAPHIC_DATA]"
type input "with 1.5" legs."
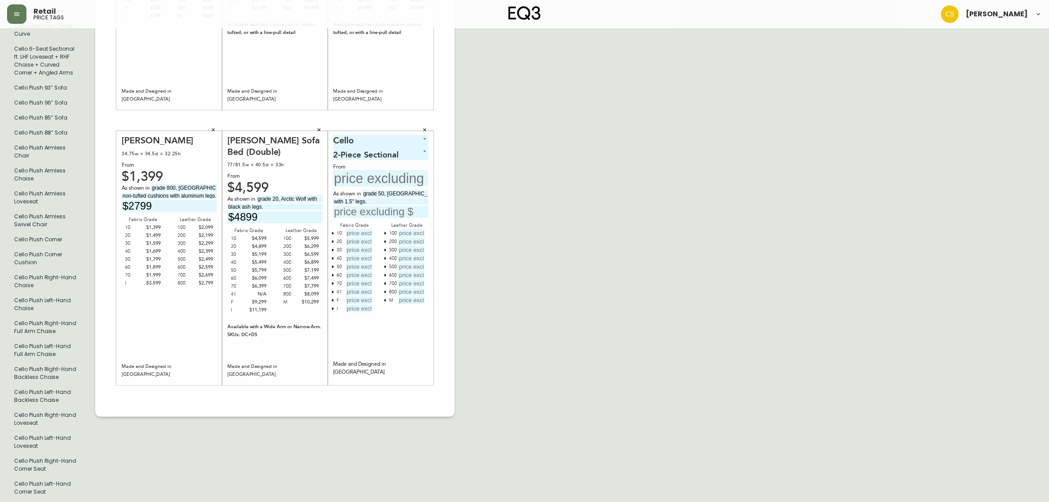
click at [382, 207] on input "text" at bounding box center [380, 212] width 95 height 12
click at [382, 208] on input "text" at bounding box center [380, 212] width 95 height 12
click at [385, 175] on input "text" at bounding box center [380, 178] width 95 height 16
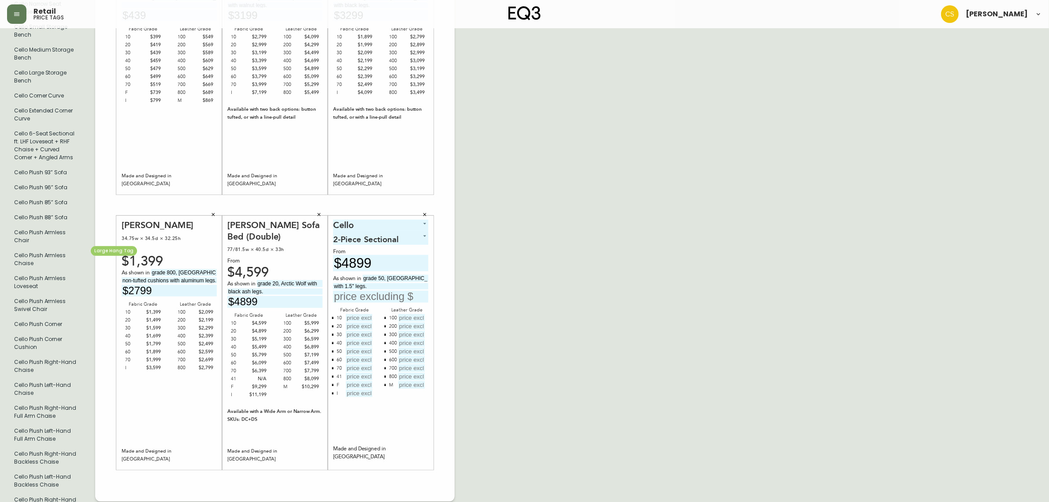
scroll to position [521, 0]
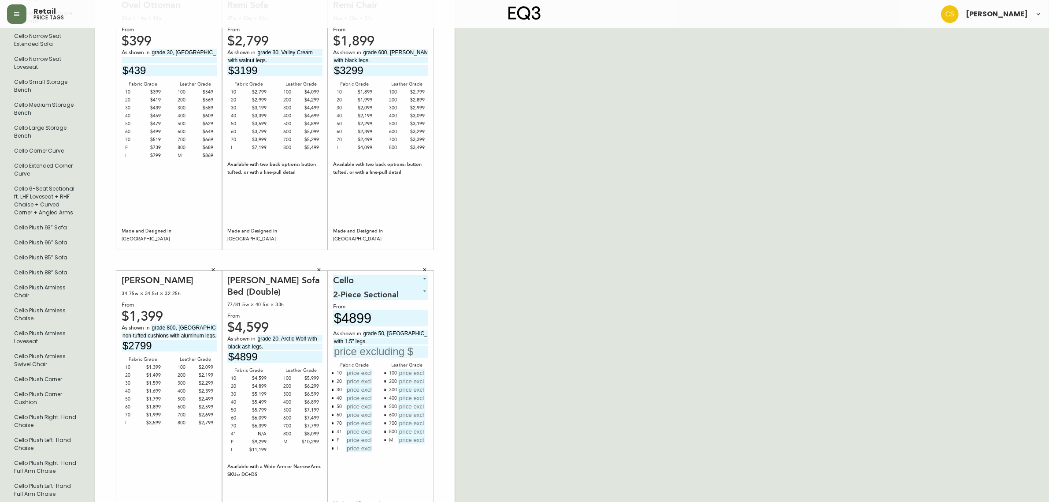
type input "$4899"
click at [357, 369] on input "text" at bounding box center [359, 372] width 26 height 7
type input "$4899"
click at [363, 378] on input "text" at bounding box center [359, 380] width 26 height 7
type input "$5299"
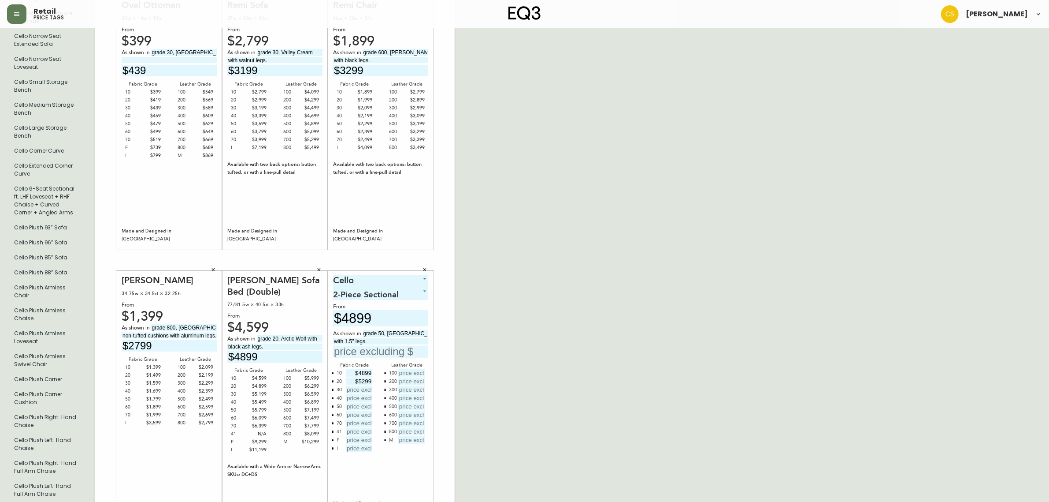
click at [359, 386] on input "text" at bounding box center [359, 389] width 26 height 7
type input "$5699"
click at [366, 396] on input "text" at bounding box center [359, 397] width 26 height 7
click at [357, 394] on input "text" at bounding box center [359, 397] width 26 height 7
type input "$6099"
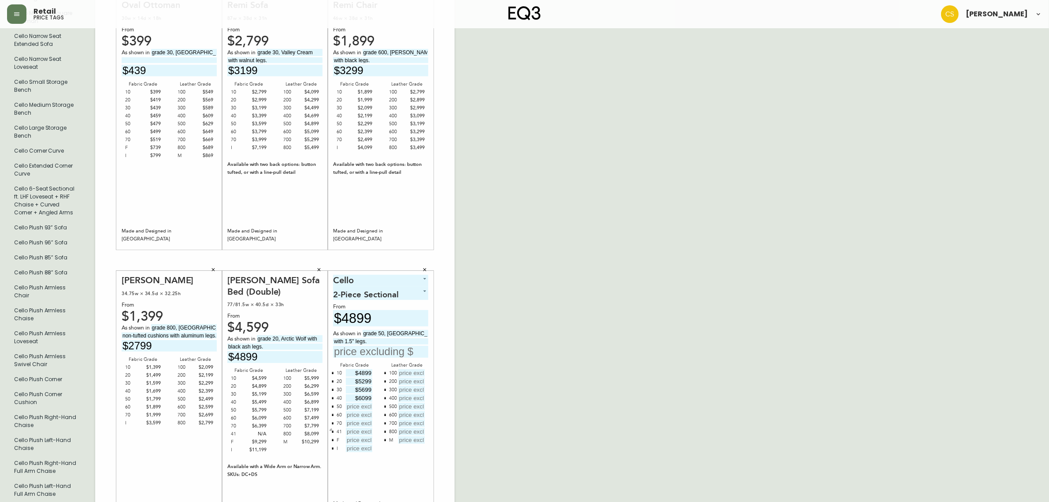
click at [333, 431] on icon "button" at bounding box center [333, 432] width 2 height 2
click at [355, 402] on input "text" at bounding box center [359, 405] width 26 height 7
type input "$6499"
click at [360, 411] on input "text" at bounding box center [359, 414] width 26 height 7
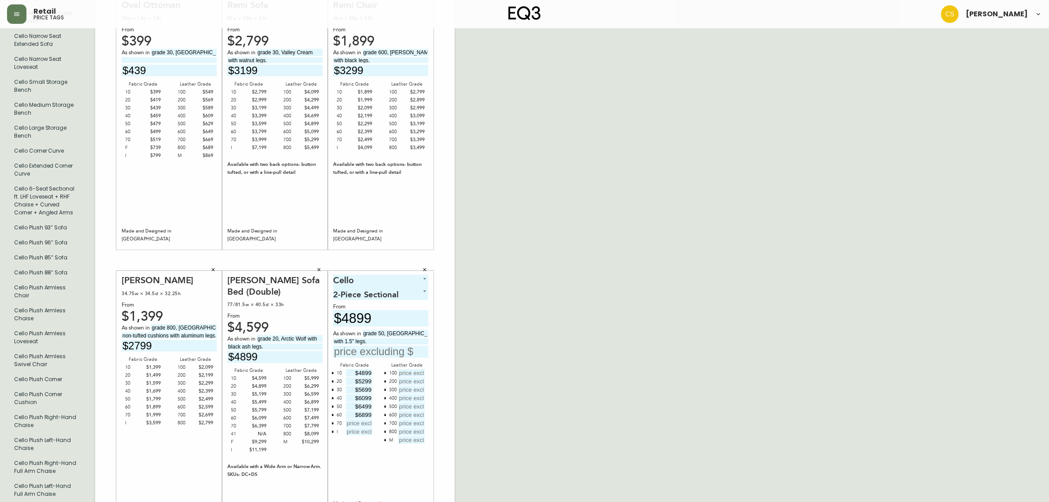
type input "$6899"
click at [356, 419] on input "text" at bounding box center [359, 422] width 26 height 7
type input "$7299"
click at [357, 427] on input "text" at bounding box center [359, 430] width 26 height 7
type input "$13699"
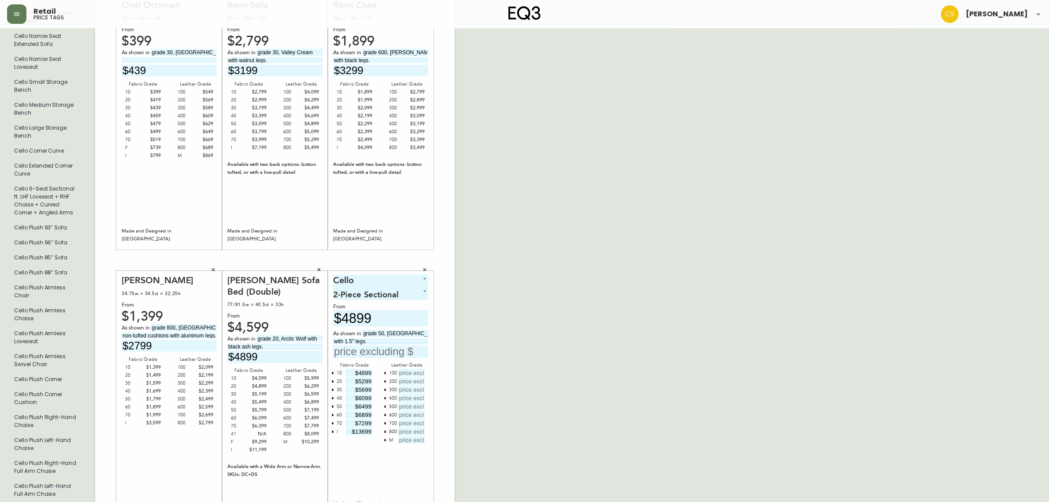
click at [519, 394] on div "English Canada en_CA EQ3 font EQ3 Large Hang Tag large 8.5 in × 14 in – Portrai…" at bounding box center [524, 260] width 1035 height 1492
click at [384, 439] on icon "button" at bounding box center [385, 440] width 3 height 3
click at [369, 346] on input "text" at bounding box center [380, 352] width 95 height 12
type input "$6499"
click at [403, 369] on input "text" at bounding box center [411, 372] width 26 height 7
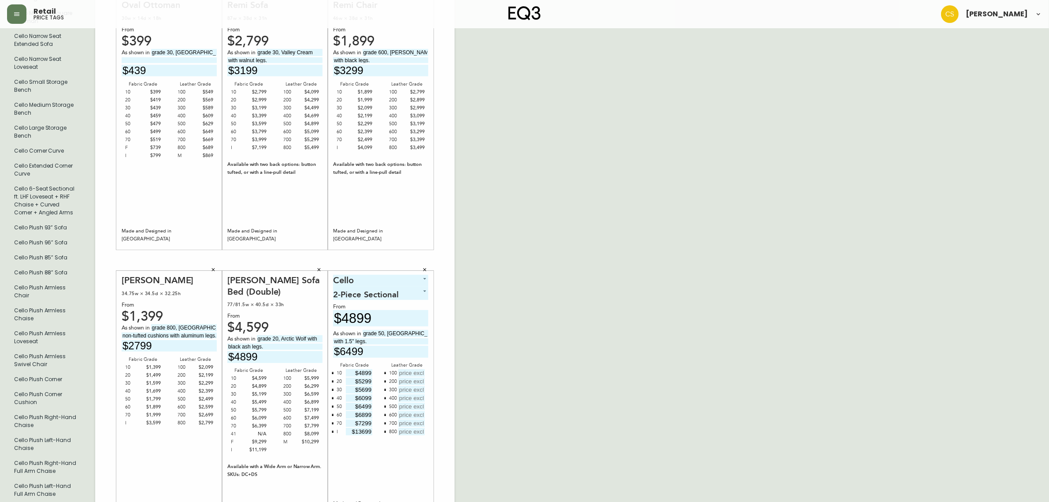
click at [415, 369] on input "text" at bounding box center [411, 372] width 26 height 7
type input "$7949"
click at [404, 377] on input "text" at bounding box center [411, 380] width 26 height 7
type input "$8349"
click at [411, 386] on input "text" at bounding box center [411, 389] width 26 height 7
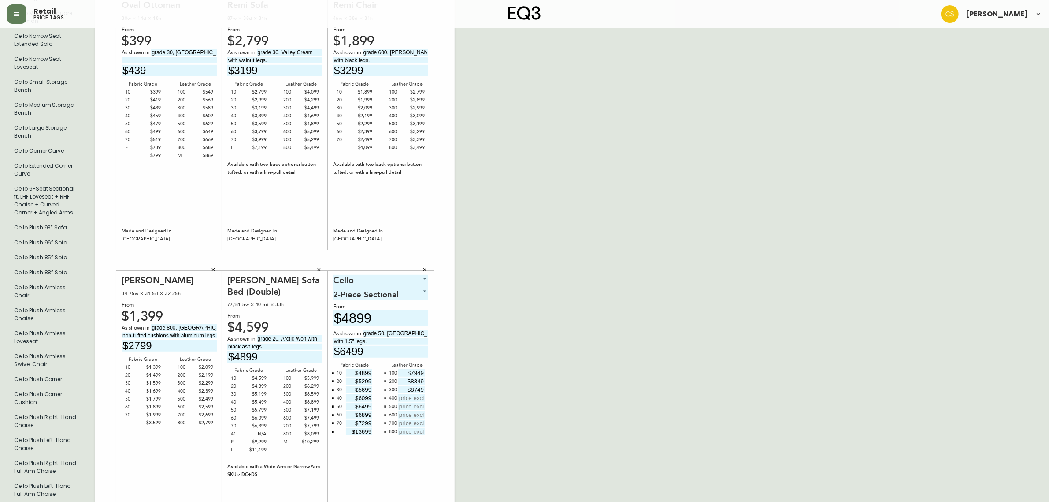
type input "$8749"
click at [409, 394] on input "text" at bounding box center [411, 397] width 26 height 7
type input "$9149"
click at [410, 402] on input "text" at bounding box center [411, 405] width 26 height 7
type input "$9549"
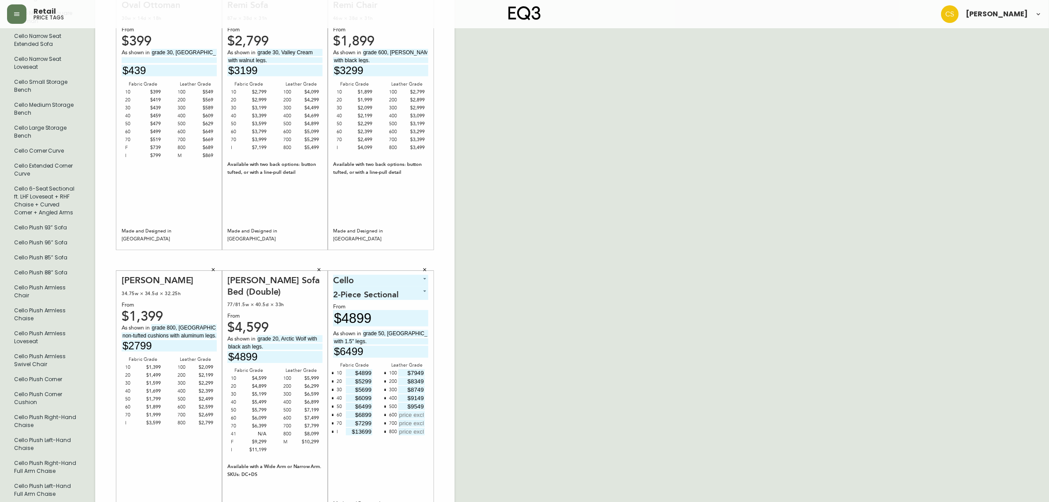
click at [411, 413] on div at bounding box center [411, 415] width 28 height 8
click at [411, 411] on input "text" at bounding box center [411, 414] width 26 height 7
type input "$9949"
click at [410, 419] on input "text" at bounding box center [411, 422] width 26 height 7
type input "$10349"
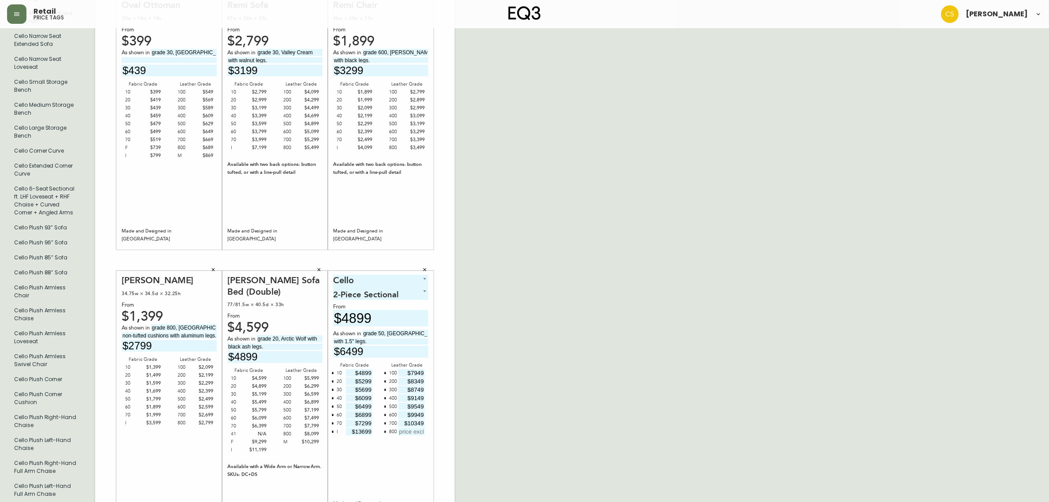
click at [411, 427] on input "text" at bounding box center [411, 430] width 26 height 7
type input "$10749"
click at [505, 356] on div "English Canada en_CA EQ3 font EQ3 Large Hang Tag large 8.5 in × 14 in – Portrai…" at bounding box center [524, 260] width 1035 height 1492
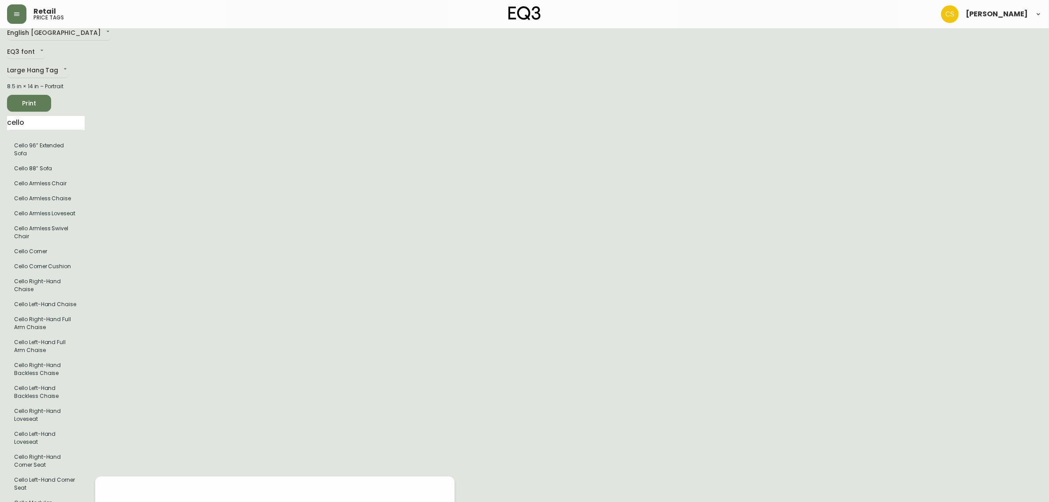
scroll to position [0, 0]
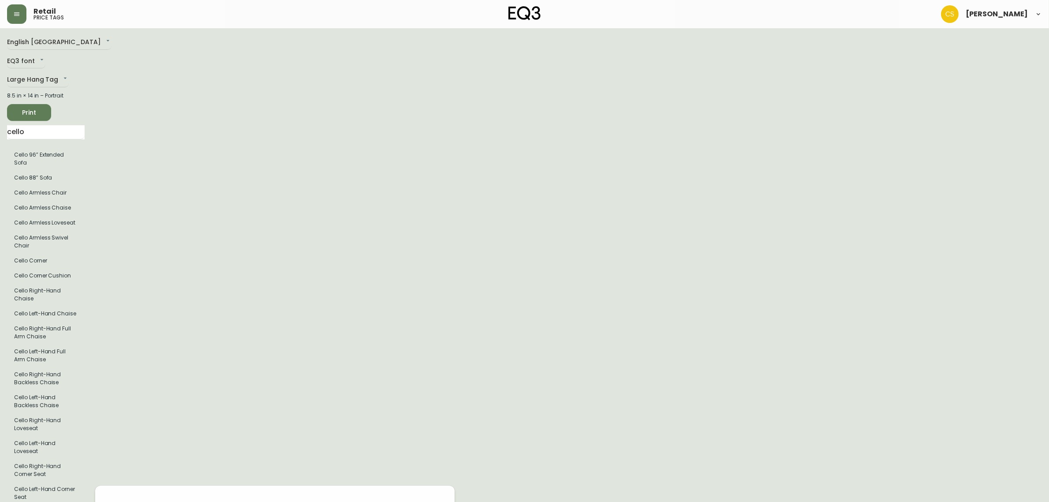
click at [35, 117] on span "Print" at bounding box center [29, 112] width 30 height 11
drag, startPoint x: 49, startPoint y: 133, endPoint x: 0, endPoint y: 132, distance: 49.4
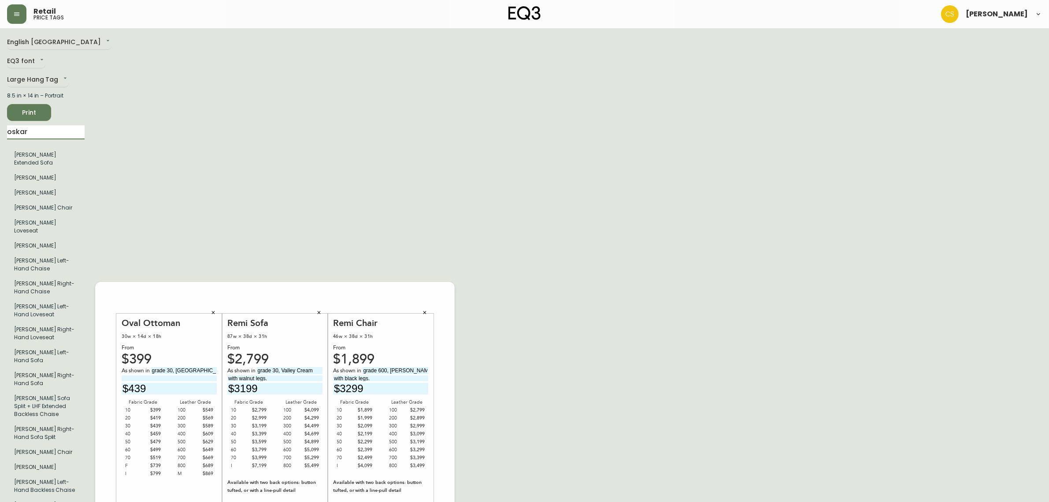
type input "oskar"
click at [218, 305] on button "button" at bounding box center [213, 311] width 13 height 13
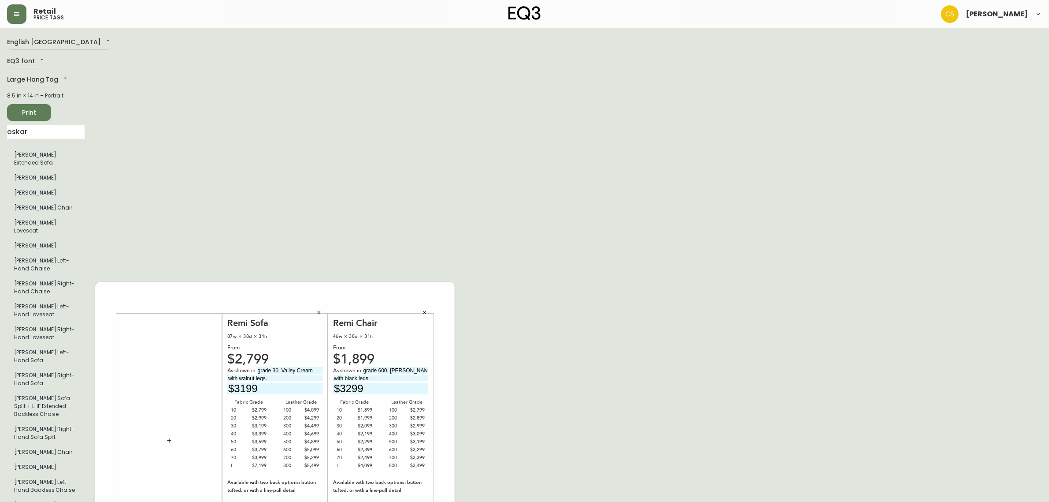
click at [317, 305] on button "button" at bounding box center [318, 311] width 13 height 13
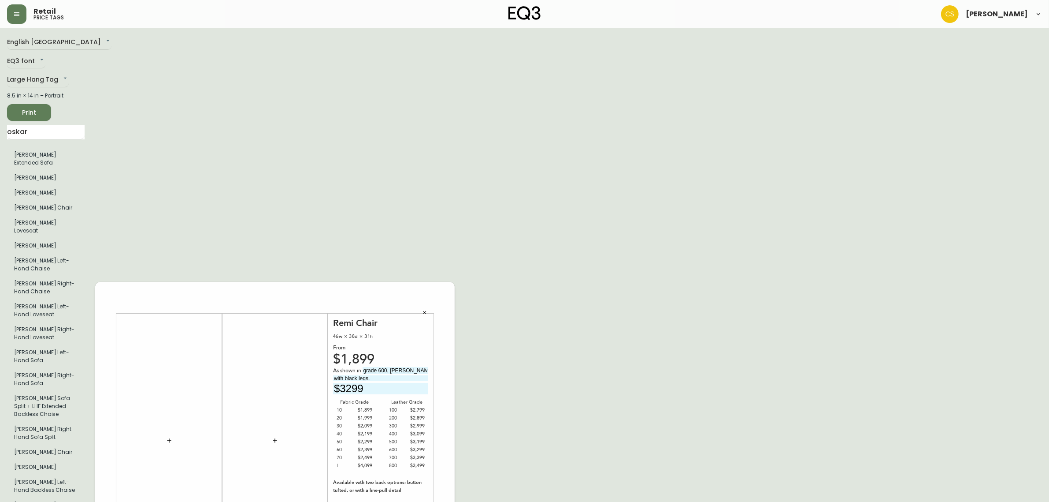
click at [424, 309] on icon "button" at bounding box center [424, 311] width 5 height 5
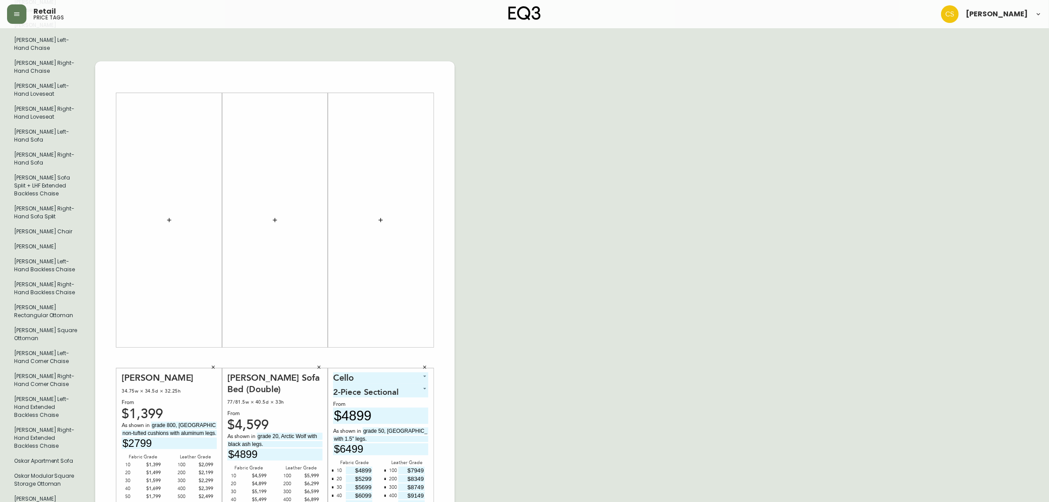
scroll to position [331, 0]
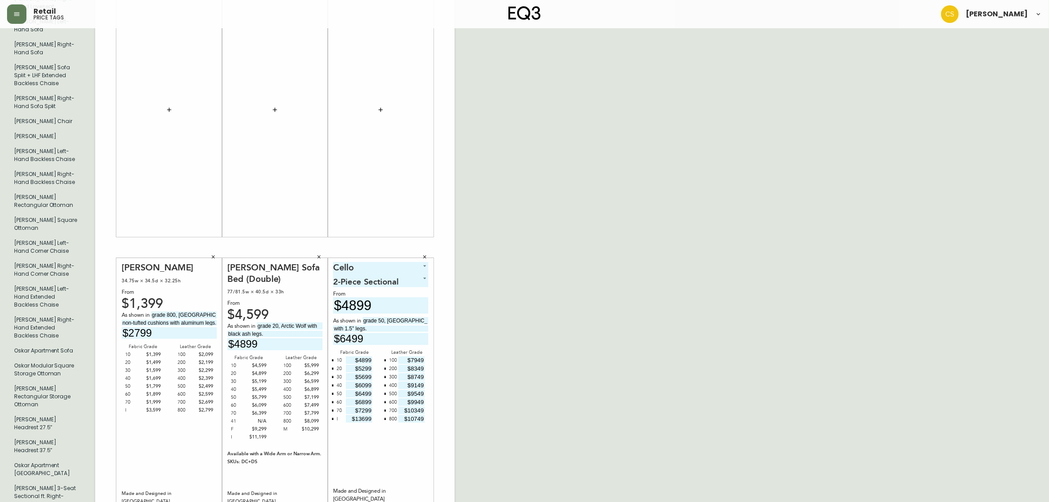
click at [430, 250] on button "button" at bounding box center [424, 256] width 13 height 13
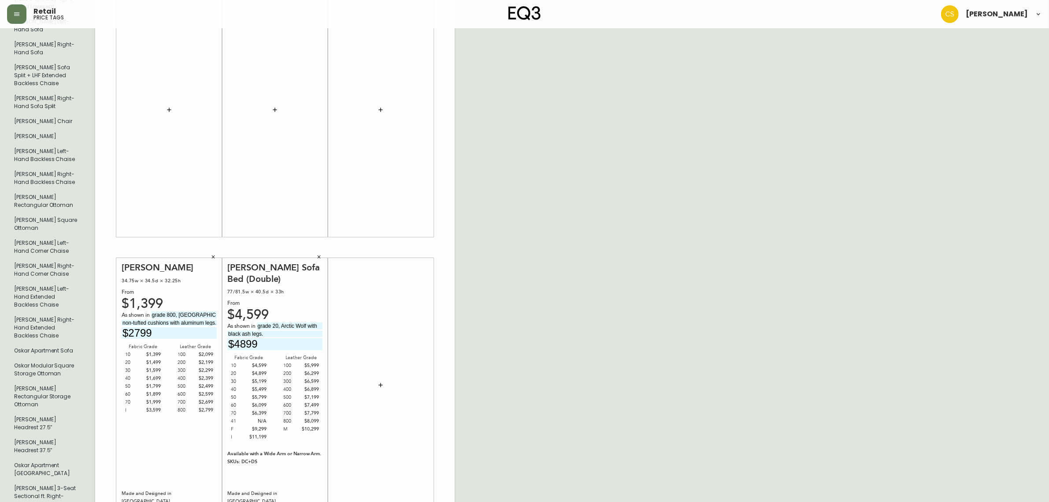
click at [325, 247] on div "[PERSON_NAME] Sofa Bed (Double) 77/81.5w × 40.5d × 33h From $4,599 As shown in …" at bounding box center [275, 384] width 106 height 275
click at [322, 250] on button "button" at bounding box center [318, 256] width 13 height 13
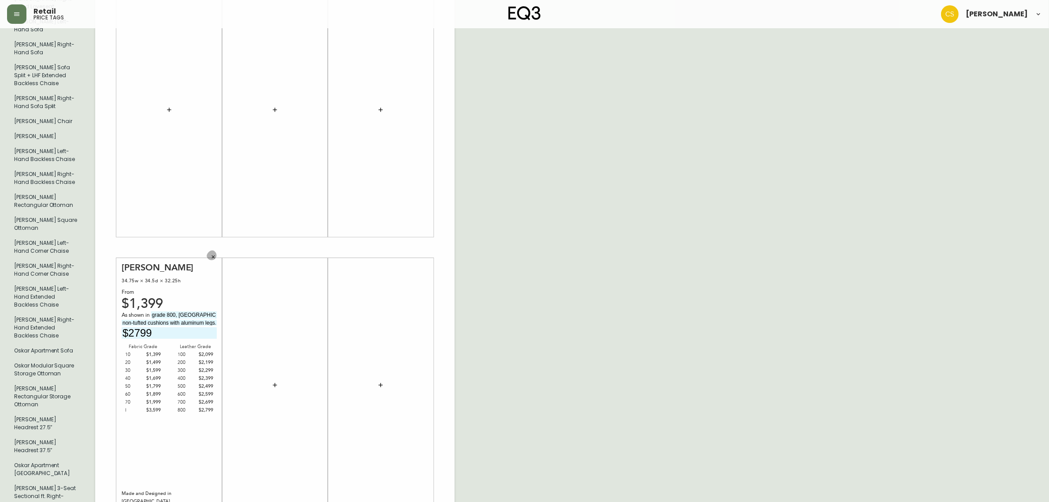
click at [213, 254] on icon "button" at bounding box center [213, 256] width 5 height 5
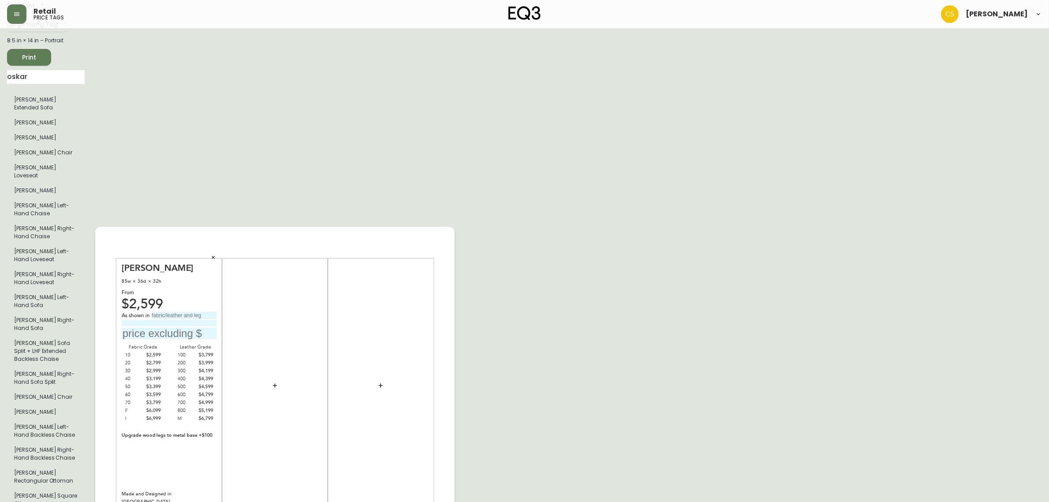
scroll to position [165, 0]
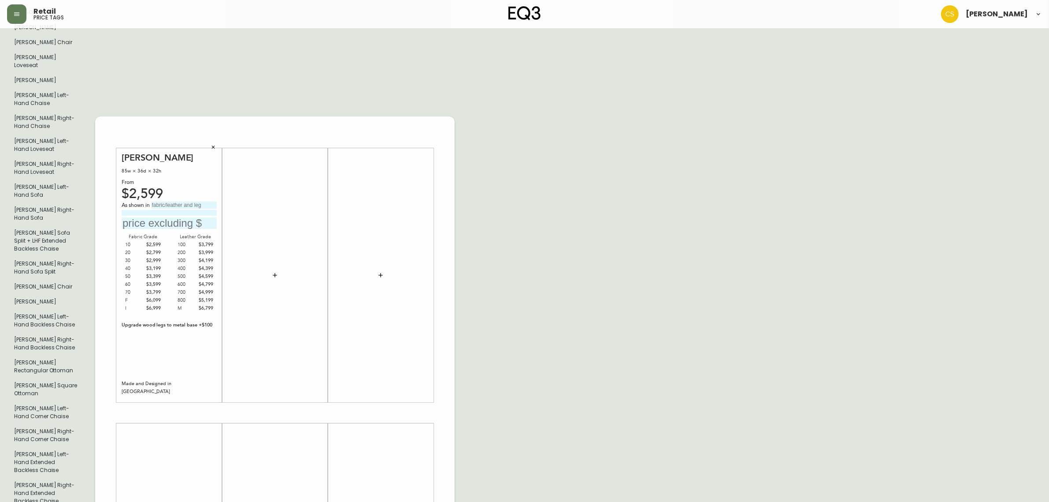
click at [381, 271] on icon "button" at bounding box center [380, 274] width 7 height 7
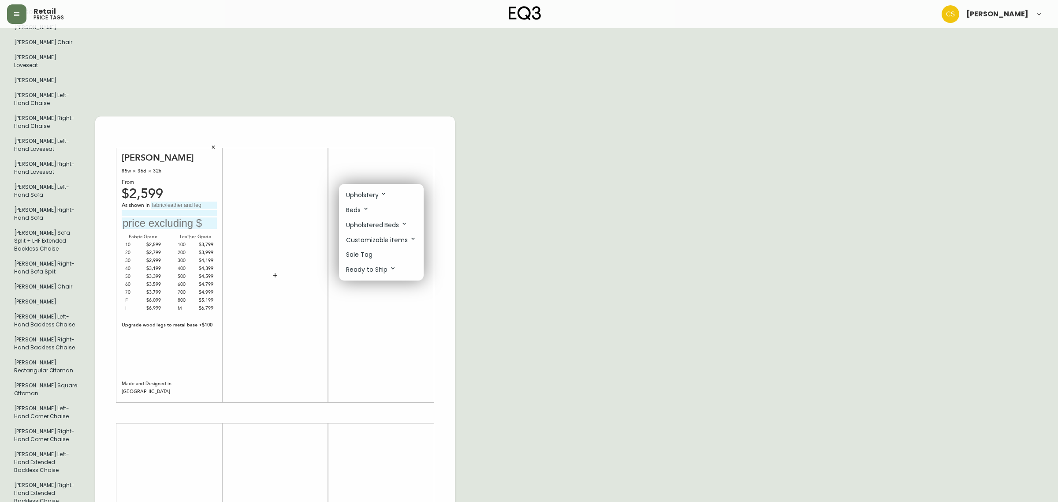
click at [365, 256] on p "Sale Tag" at bounding box center [359, 254] width 26 height 9
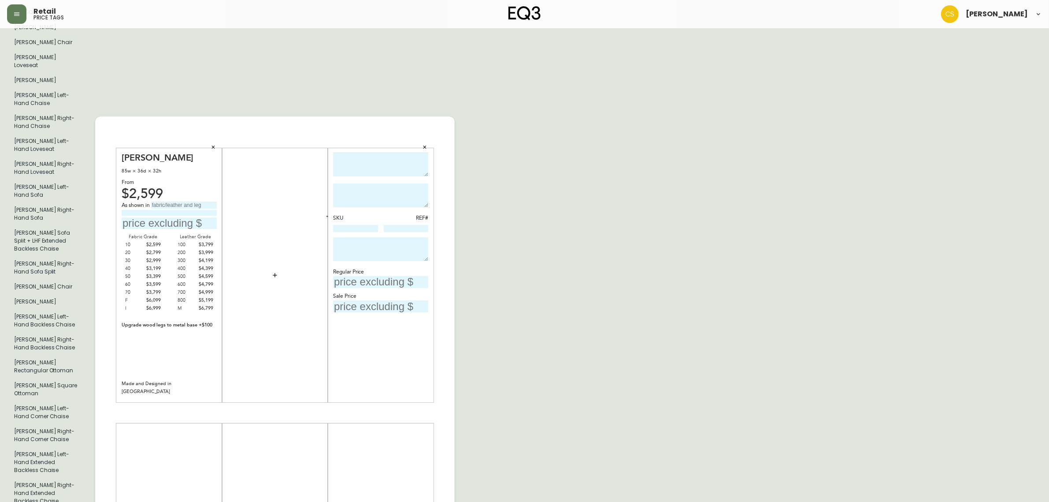
click at [424, 144] on icon "button" at bounding box center [424, 146] width 5 height 5
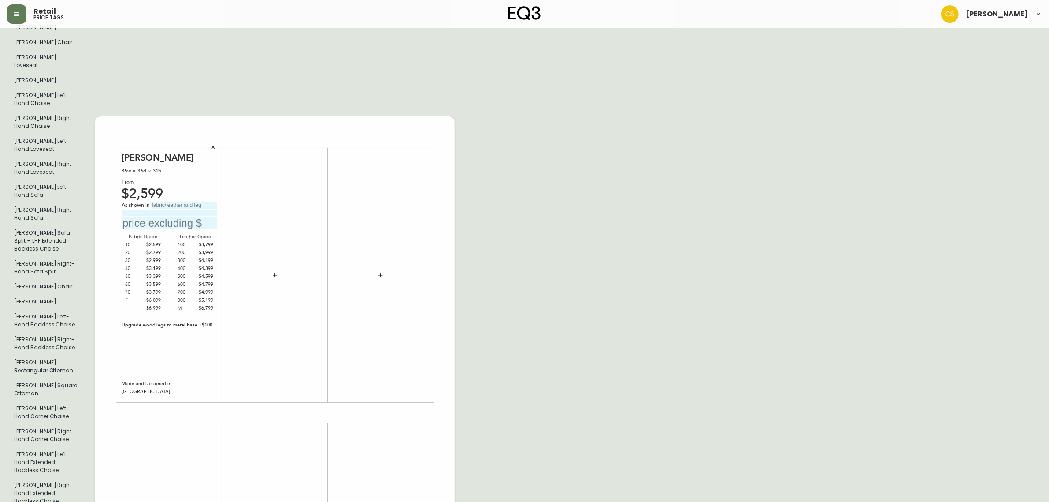
click at [378, 266] on button "button" at bounding box center [381, 275] width 18 height 18
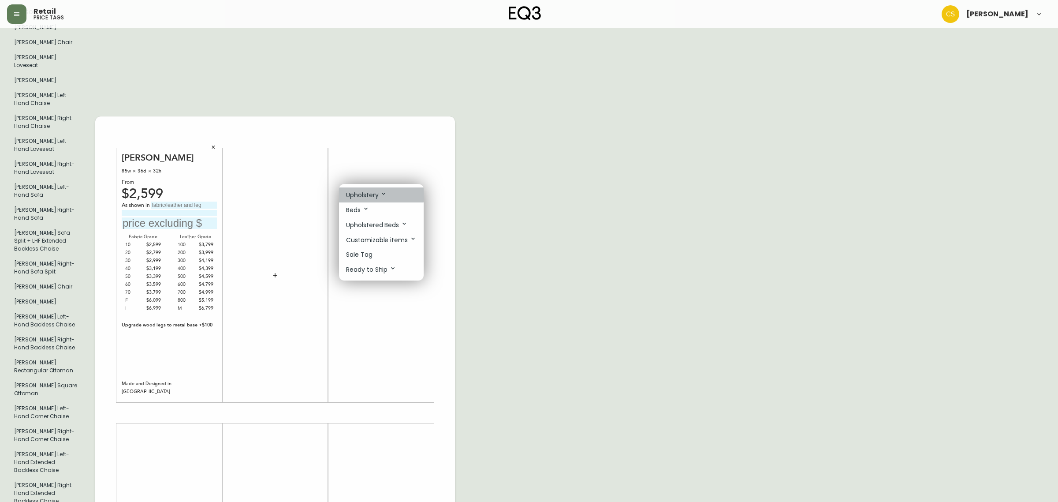
click at [371, 192] on p "Upholstery" at bounding box center [366, 195] width 41 height 10
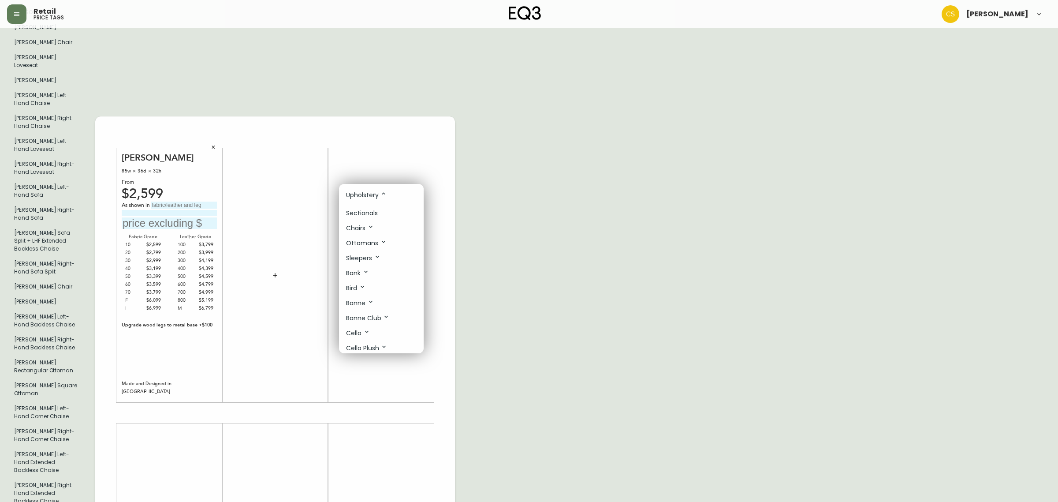
click at [378, 211] on li "Sectionals" at bounding box center [381, 213] width 85 height 15
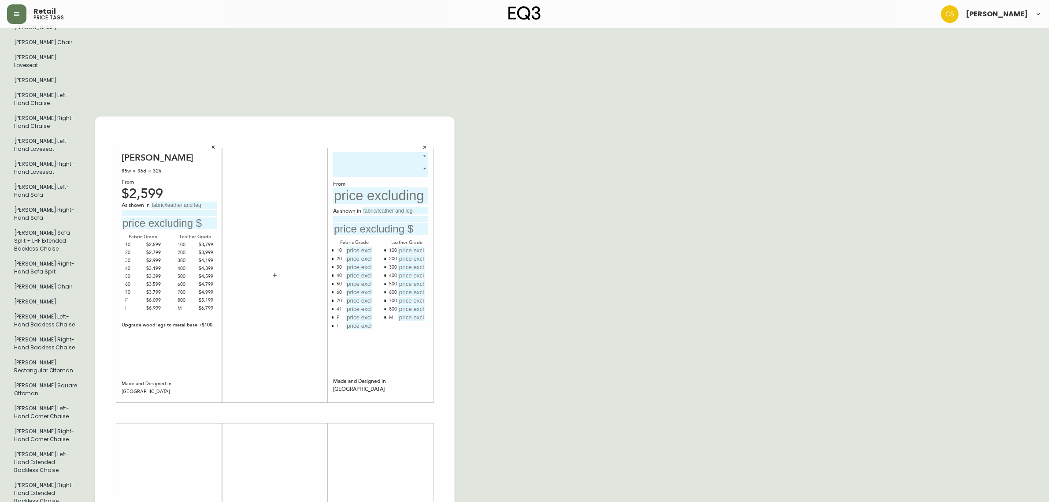
click at [417, 124] on body "Retail price tags [PERSON_NAME] English [GEOGRAPHIC_DATA] en_CA EQ3 font EQ3 La…" at bounding box center [524, 395] width 1049 height 1120
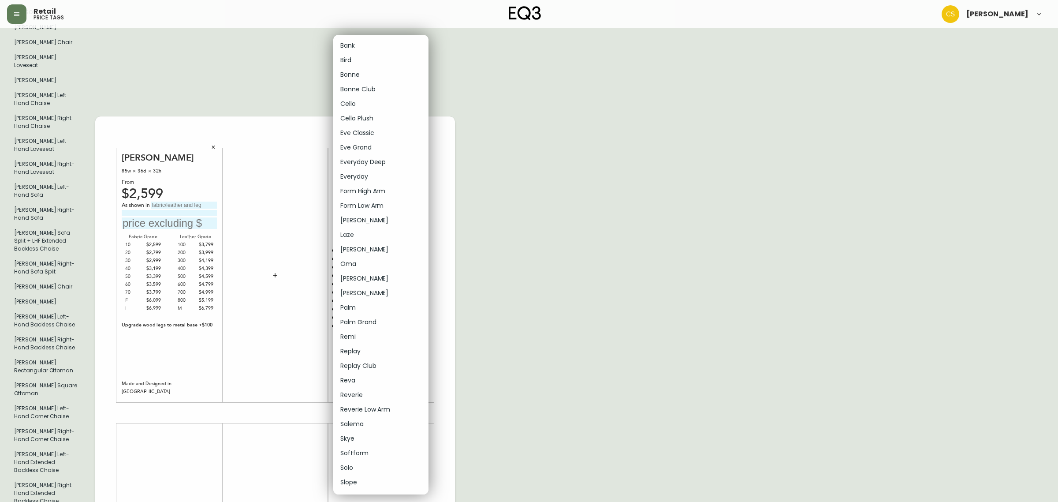
click at [363, 114] on li "Cello Plush" at bounding box center [380, 118] width 95 height 15
type input "5"
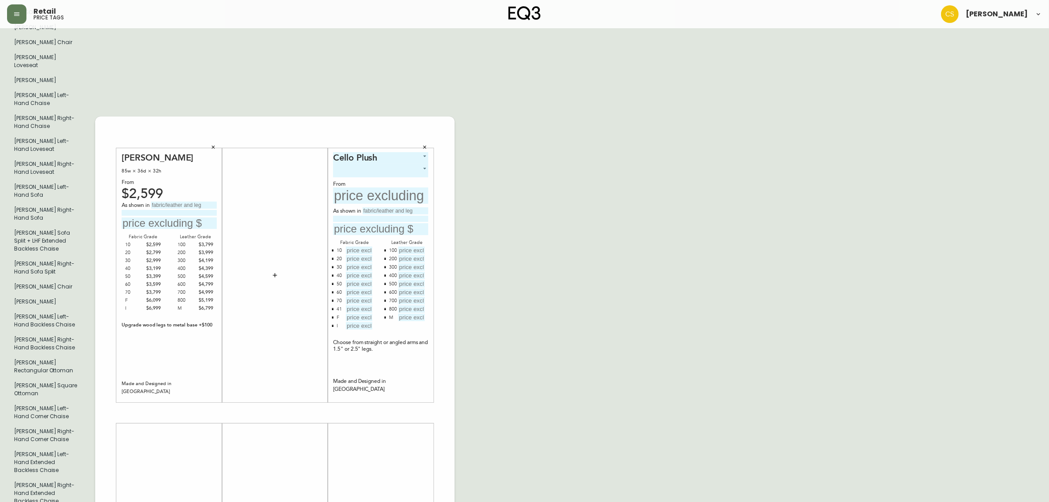
click at [394, 138] on body "Retail price tags [PERSON_NAME] English [GEOGRAPHIC_DATA] en_CA EQ3 font EQ3 La…" at bounding box center [524, 395] width 1049 height 1120
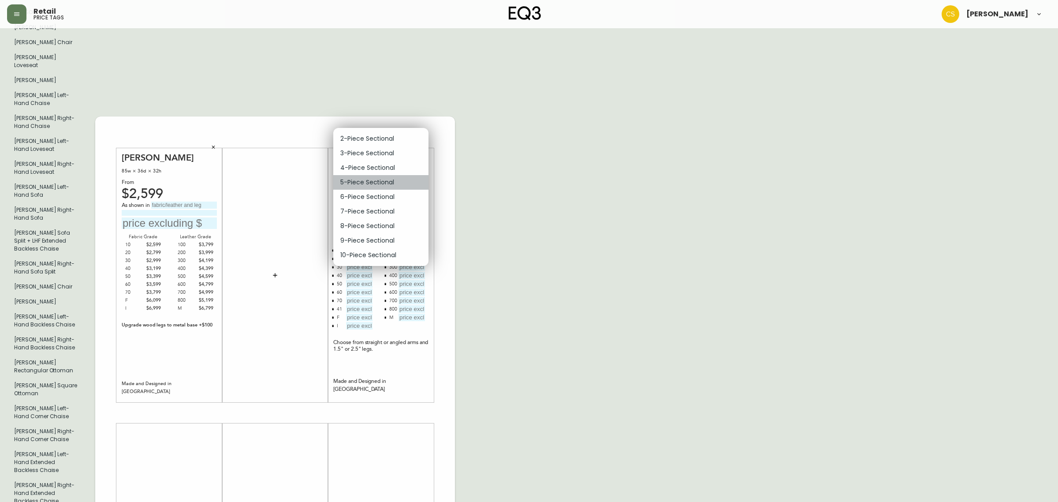
click at [376, 180] on li "5-Piece Sectional" at bounding box center [380, 182] width 95 height 15
type input "3"
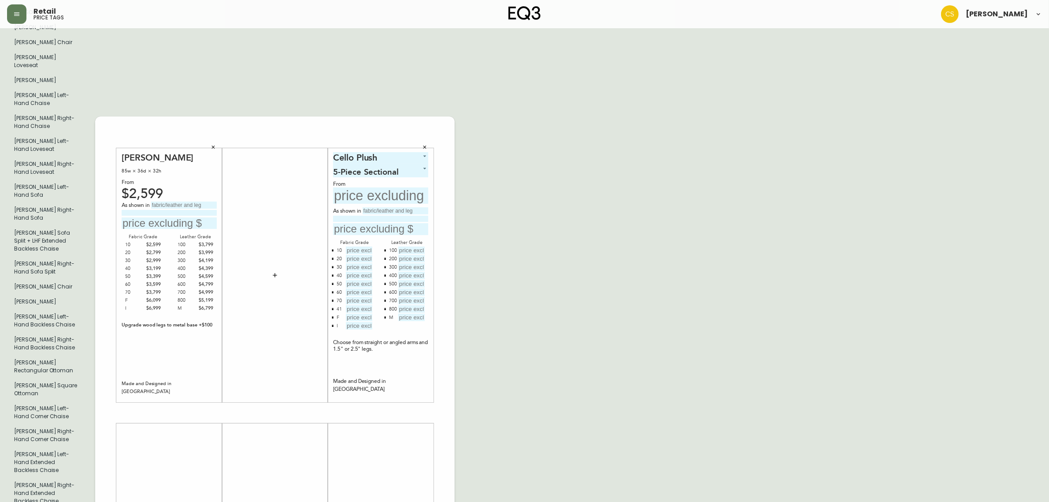
click at [375, 207] on input "text" at bounding box center [396, 210] width 66 height 7
click at [371, 207] on input "text" at bounding box center [396, 210] width 66 height 7
type input "G"
type input "grade 50, Aspen Pebble"
click at [412, 216] on input at bounding box center [380, 219] width 95 height 6
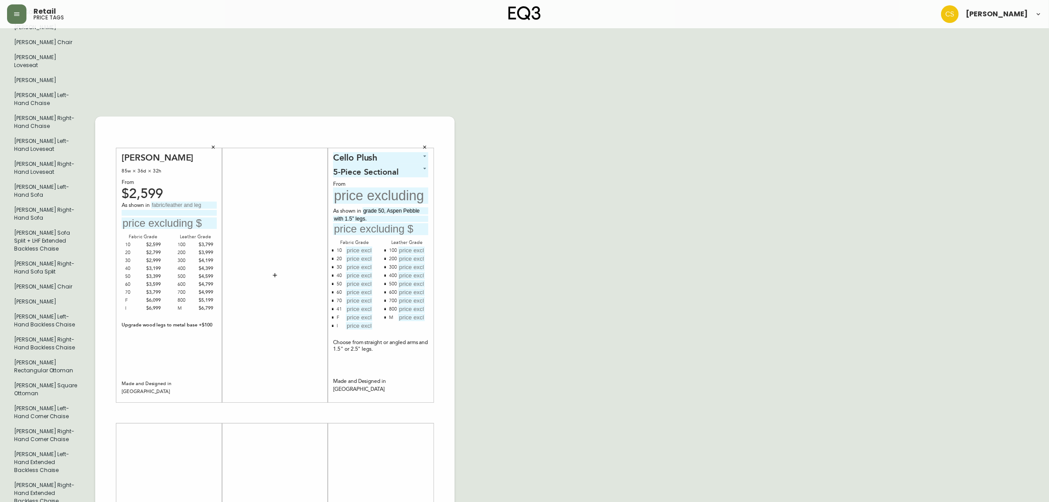
type input "with 1.5" legs."
click at [364, 246] on input "text" at bounding box center [359, 249] width 26 height 7
click at [356, 246] on input "text" at bounding box center [359, 249] width 26 height 7
type input "$13997"
click at [358, 255] on input "text" at bounding box center [359, 258] width 26 height 7
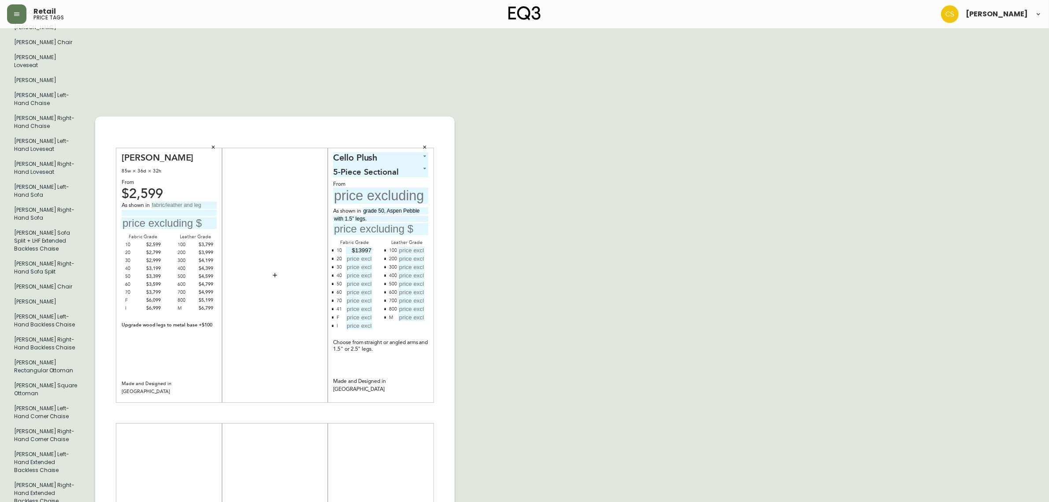
click at [357, 255] on input "text" at bounding box center [359, 258] width 26 height 7
type input "$14547"
click at [358, 263] on input "text" at bounding box center [359, 266] width 26 height 7
type input "$15097"
click at [360, 271] on input "text" at bounding box center [359, 274] width 26 height 7
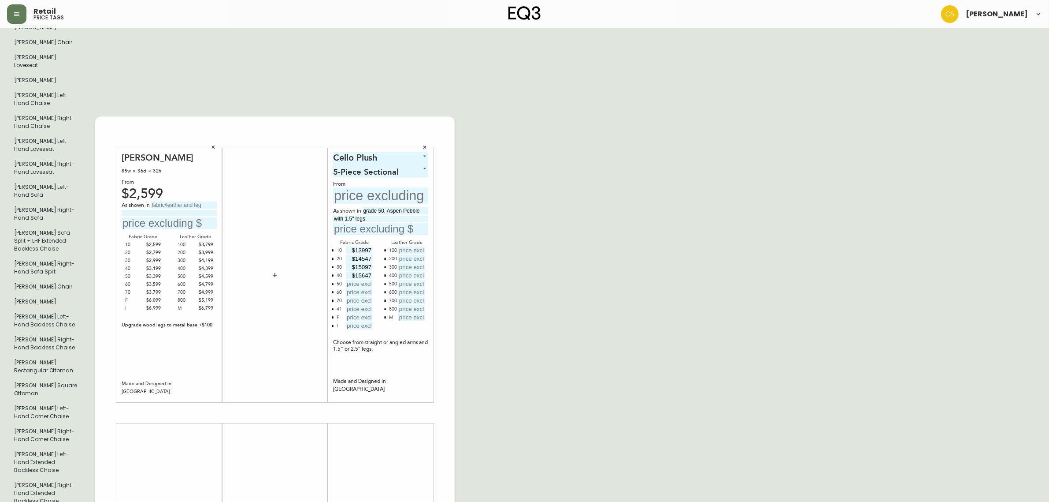
type input "$15647"
click at [363, 280] on input "text" at bounding box center [359, 283] width 26 height 7
type input "$16197"
click at [355, 288] on input "text" at bounding box center [359, 291] width 26 height 7
type input "$16747"
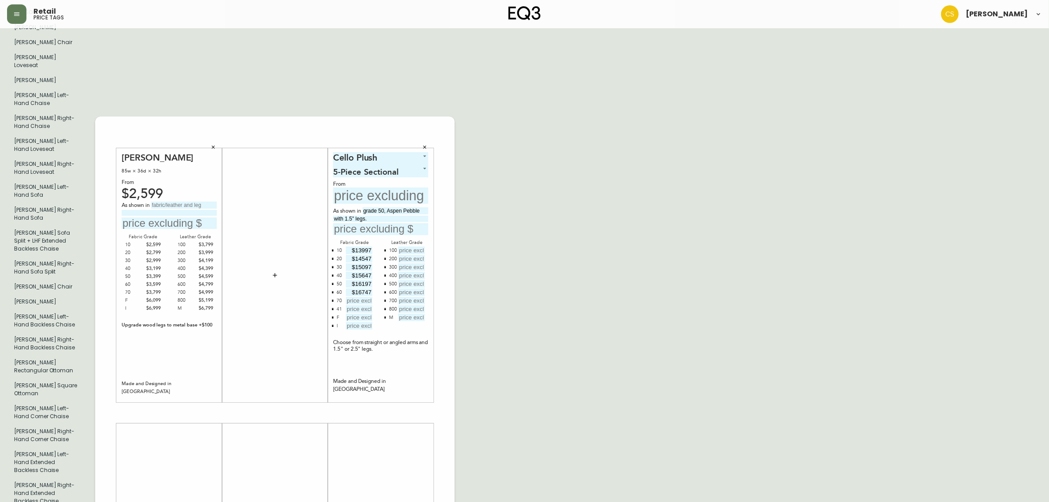
click at [331, 308] on icon "button" at bounding box center [332, 309] width 3 height 3
click at [356, 297] on input "text" at bounding box center [359, 300] width 26 height 7
type input "$17297"
click at [414, 246] on input "text" at bounding box center [411, 249] width 26 height 7
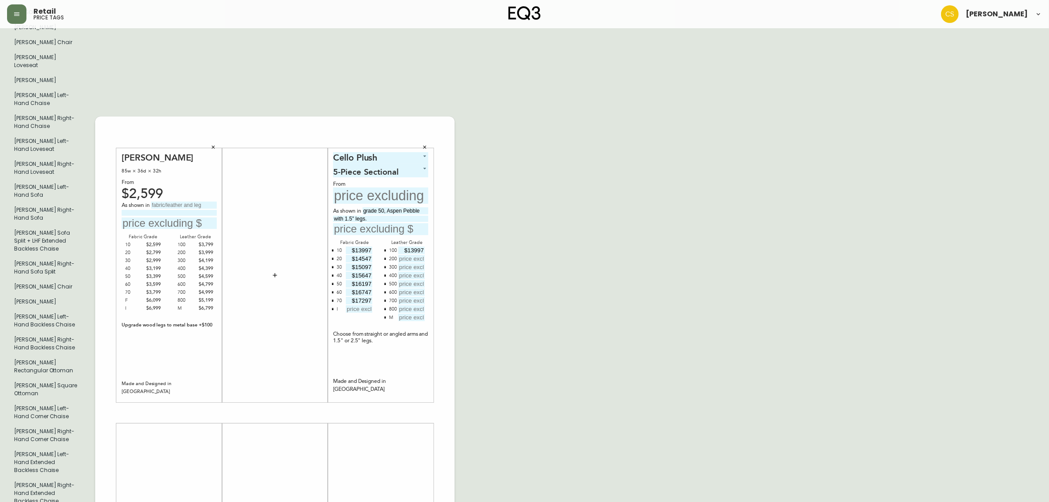
type input "$13997"
click at [414, 255] on input "text" at bounding box center [411, 258] width 26 height 7
type input "$14547"
drag, startPoint x: 355, startPoint y: 234, endPoint x: 395, endPoint y: 234, distance: 40.1
click at [395, 238] on div "Fabric Grade 10 $13997 20 $14547 30 $15097 40 $15647 50 $16197 60 $16747 70 $17…" at bounding box center [380, 279] width 95 height 83
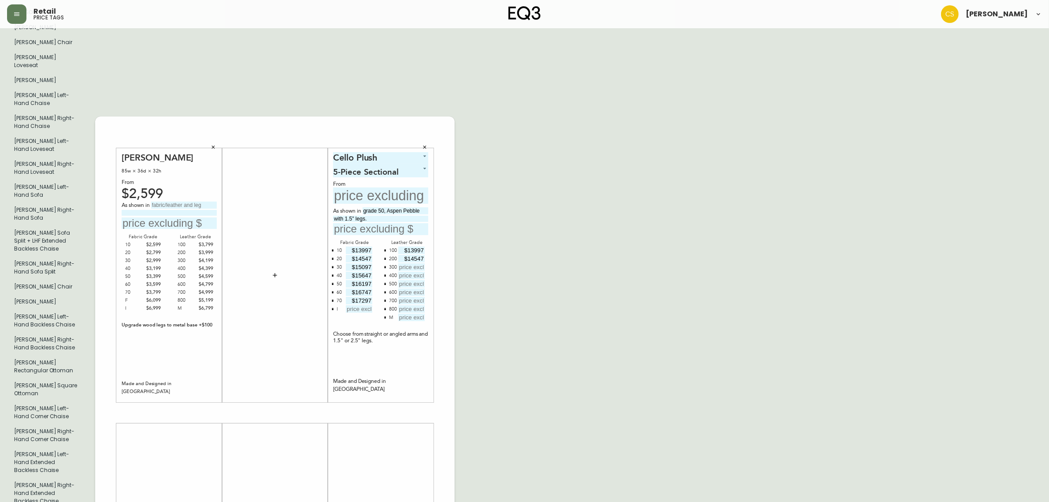
click at [414, 263] on input "text" at bounding box center [411, 266] width 26 height 7
type input "15097"
drag, startPoint x: 355, startPoint y: 243, endPoint x: 407, endPoint y: 243, distance: 51.6
click at [407, 243] on div "Fabric Grade 10 $13997 20 $14547 30 $15097 40 $15647 50 $16197 60 $16747 70 $17…" at bounding box center [380, 279] width 95 height 83
click at [410, 271] on input "text" at bounding box center [411, 274] width 26 height 7
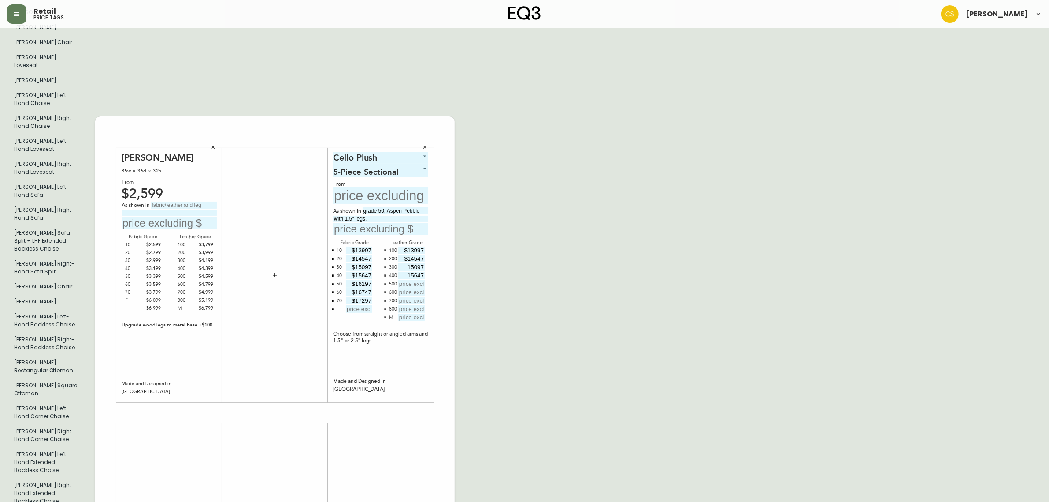
type input "15647"
click at [428, 246] on div "Cello Plush 5 5-Piece Sectional 3 From As shown in grade 50, Aspen Pebble with …" at bounding box center [381, 275] width 106 height 254
click at [405, 305] on input "text" at bounding box center [411, 308] width 26 height 7
click at [408, 263] on input "15097" at bounding box center [411, 266] width 26 height 7
type input "$15097"
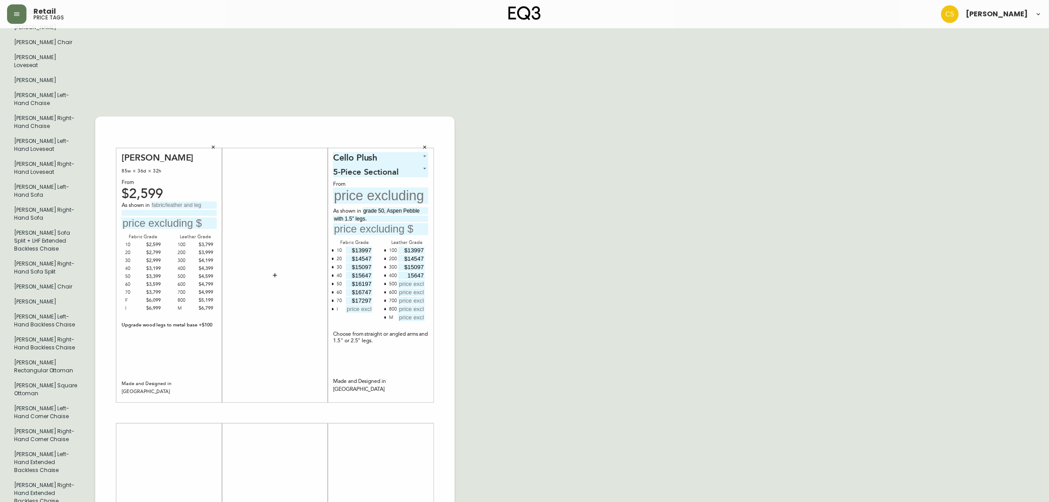
click at [405, 271] on input "15647" at bounding box center [411, 274] width 26 height 7
click at [406, 271] on input "15647" at bounding box center [411, 274] width 26 height 7
type input "$15647"
click at [392, 305] on div "800" at bounding box center [393, 309] width 8 height 8
drag, startPoint x: 352, startPoint y: 250, endPoint x: 405, endPoint y: 250, distance: 52.9
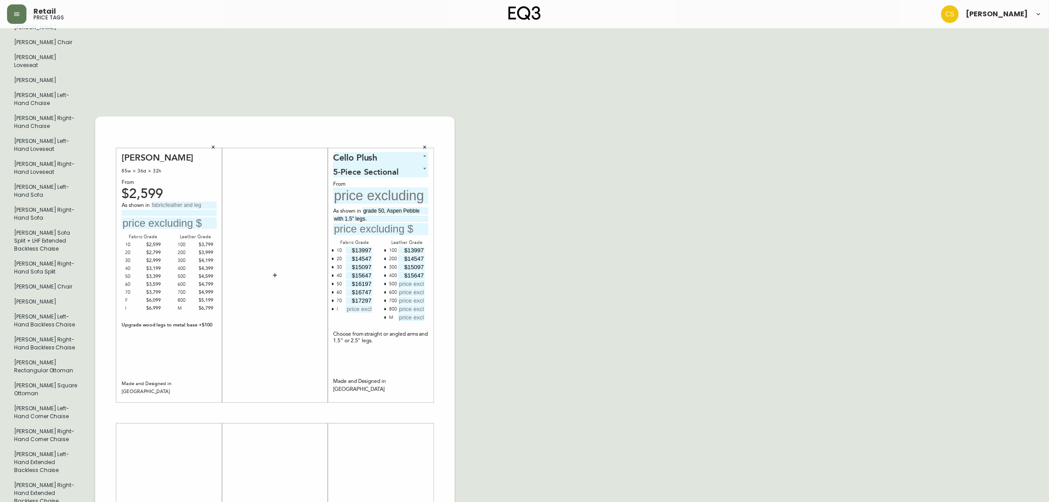
click at [405, 250] on div "Fabric Grade 10 $13997 20 $14547 30 $15097 40 $15647 50 $16197 60 $16747 70 $17…" at bounding box center [380, 279] width 95 height 83
click at [418, 280] on input "text" at bounding box center [411, 283] width 26 height 7
type input "$16197"
drag, startPoint x: 349, startPoint y: 259, endPoint x: 405, endPoint y: 259, distance: 56.0
click at [405, 259] on div "Fabric Grade 10 $13997 20 $14547 30 $15097 40 $15647 50 $16197 60 $16747 70 $17…" at bounding box center [380, 279] width 95 height 83
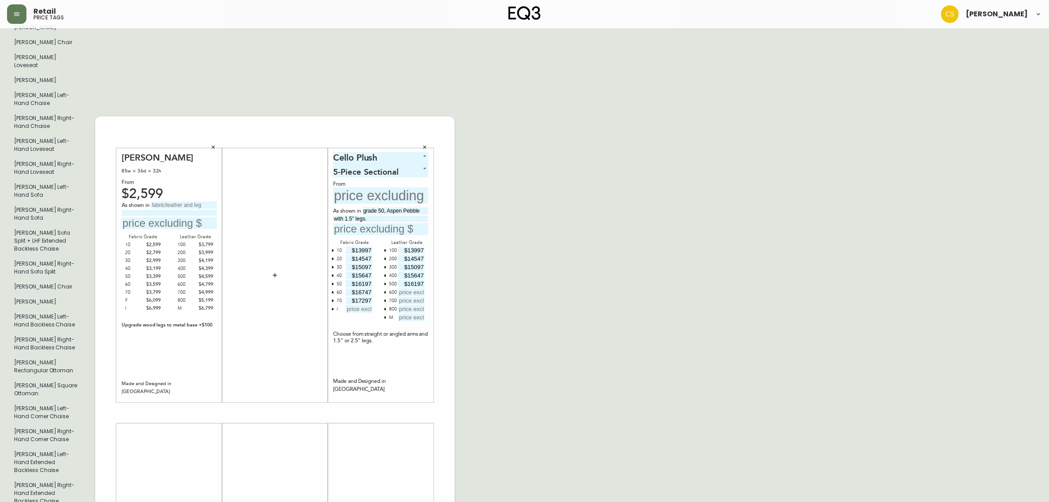
click at [415, 288] on input "text" at bounding box center [411, 291] width 26 height 7
type input "$16747"
drag, startPoint x: 349, startPoint y: 266, endPoint x: 422, endPoint y: 266, distance: 73.2
click at [422, 266] on div "Fabric Grade 10 $13997 20 $14547 30 $15097 40 $15647 50 $16197 60 $16747 70 $17…" at bounding box center [380, 279] width 95 height 83
click at [416, 297] on input "text" at bounding box center [411, 300] width 26 height 7
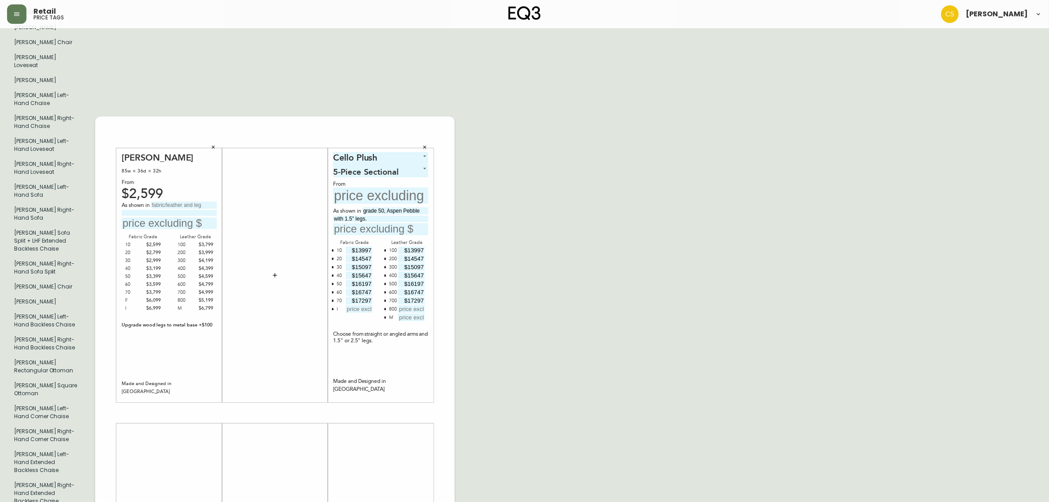
type input "$17297"
click at [386, 316] on icon "button" at bounding box center [385, 317] width 3 height 3
click at [412, 305] on input "text" at bounding box center [411, 308] width 26 height 7
type input "$17847"
click at [473, 294] on div "English Canada en_CA EQ3 font EQ3 Large Hang Tag large 8.5 in × 14 in – Portrai…" at bounding box center [524, 412] width 1035 height 1085
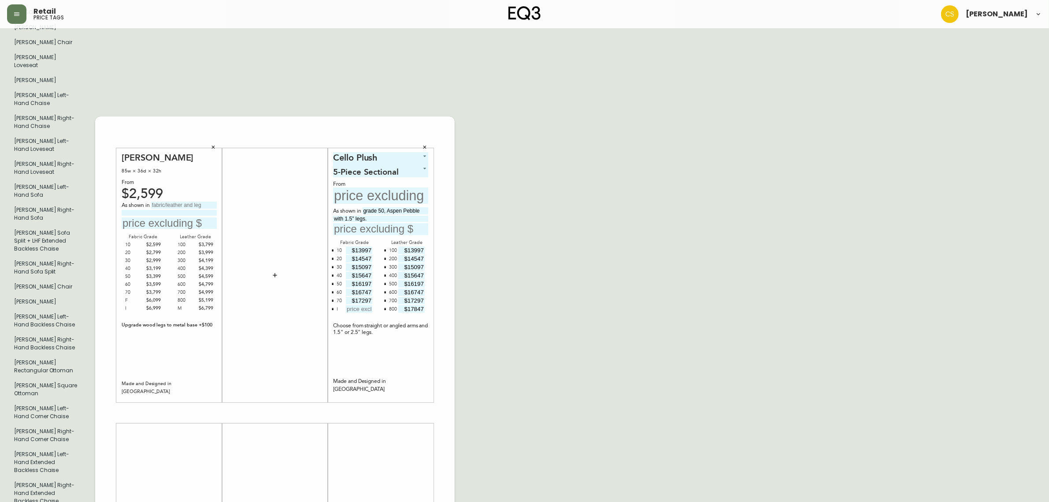
drag, startPoint x: 357, startPoint y: 217, endPoint x: 428, endPoint y: 217, distance: 71.4
click at [428, 217] on div "Cello Plush 5 5-Piece Sectional 3 From As shown in grade 50, Aspen Pebble with …" at bounding box center [381, 275] width 106 height 254
type input "$1"
type input "$9547"
click at [375, 187] on input "text" at bounding box center [380, 195] width 95 height 16
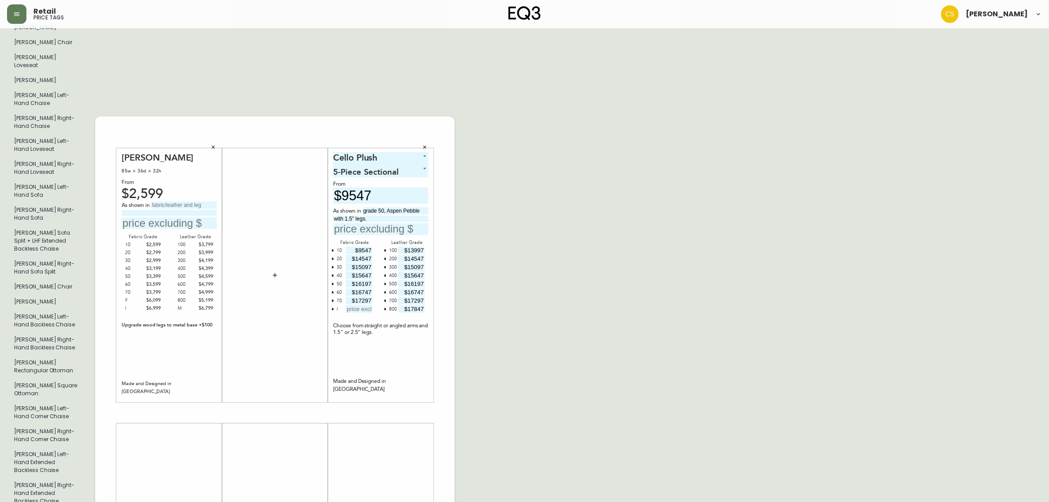
type input "$9547"
drag, startPoint x: 357, startPoint y: 223, endPoint x: 395, endPoint y: 230, distance: 38.1
click at [395, 238] on div "Fabric Grade 10 $9547 20 $14547 30 $15097 40 $15647 50 $16197 60 $16747 70 $172…" at bounding box center [380, 275] width 95 height 75
click at [362, 255] on input "$1097" at bounding box center [359, 258] width 26 height 7
type input "$10097"
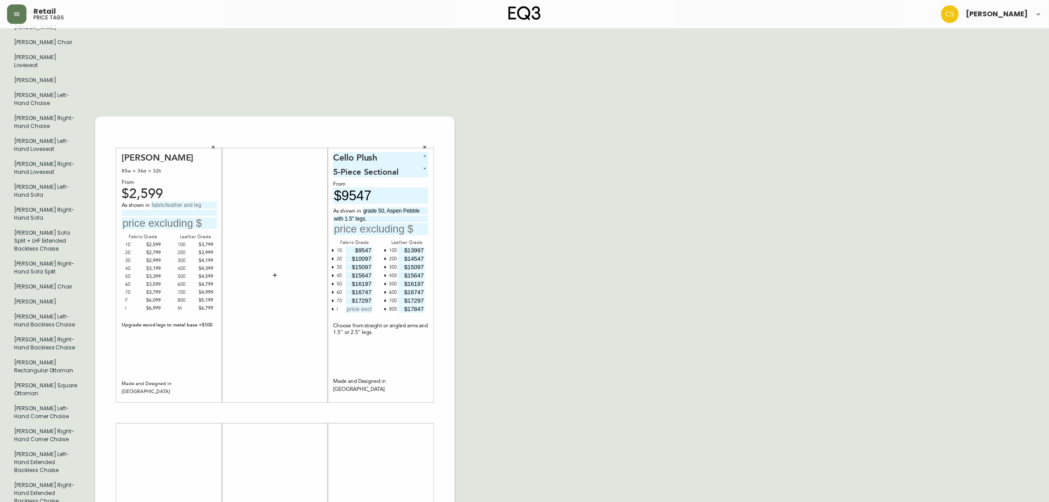
drag, startPoint x: 357, startPoint y: 236, endPoint x: 410, endPoint y: 236, distance: 52.9
click at [410, 238] on div "Fabric Grade 10 $9547 20 $10097 30 $15097 40 $15647 50 $16197 60 $16747 70 $172…" at bounding box center [380, 275] width 95 height 75
type input "$10647"
drag, startPoint x: 358, startPoint y: 243, endPoint x: 387, endPoint y: 245, distance: 28.7
click at [387, 245] on div "Fabric Grade 10 $9547 20 $10097 30 $10647 40 $15647 50 $16197 60 $16747 70 $172…" at bounding box center [380, 275] width 95 height 75
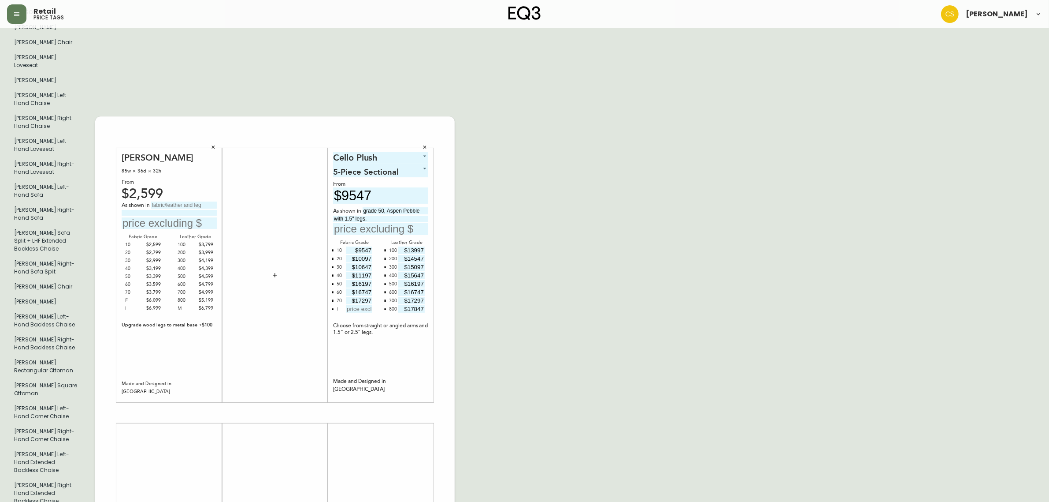
type input "$11197"
drag, startPoint x: 360, startPoint y: 252, endPoint x: 397, endPoint y: 252, distance: 37.0
click at [397, 252] on div "Fabric Grade 10 $9547 20 $10097 30 $10647 40 $11197 50 $16197 60 $16747 70 $172…" at bounding box center [380, 275] width 95 height 75
type input "$11747"
drag, startPoint x: 357, startPoint y: 260, endPoint x: 384, endPoint y: 260, distance: 26.9
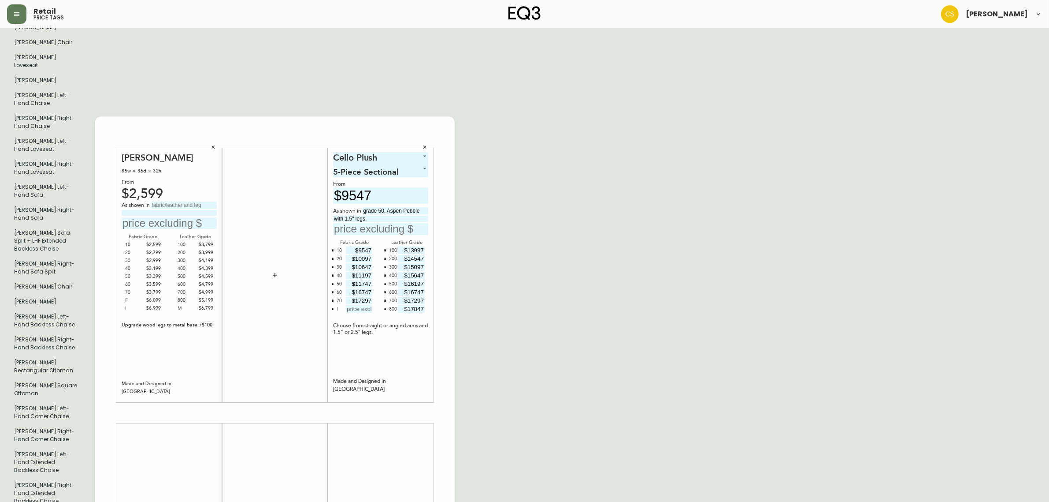
click at [384, 260] on div "Fabric Grade 10 $9547 20 $10097 30 $10647 40 $11197 50 $11747 60 $16747 70 $172…" at bounding box center [380, 275] width 95 height 75
type input "$12297"
drag, startPoint x: 358, startPoint y: 269, endPoint x: 390, endPoint y: 271, distance: 32.2
click at [390, 271] on div "Fabric Grade 10 $9547 20 $10097 30 $10647 40 $11197 50 $11747 60 $12297 70 $172…" at bounding box center [380, 275] width 95 height 75
type input "$12847"
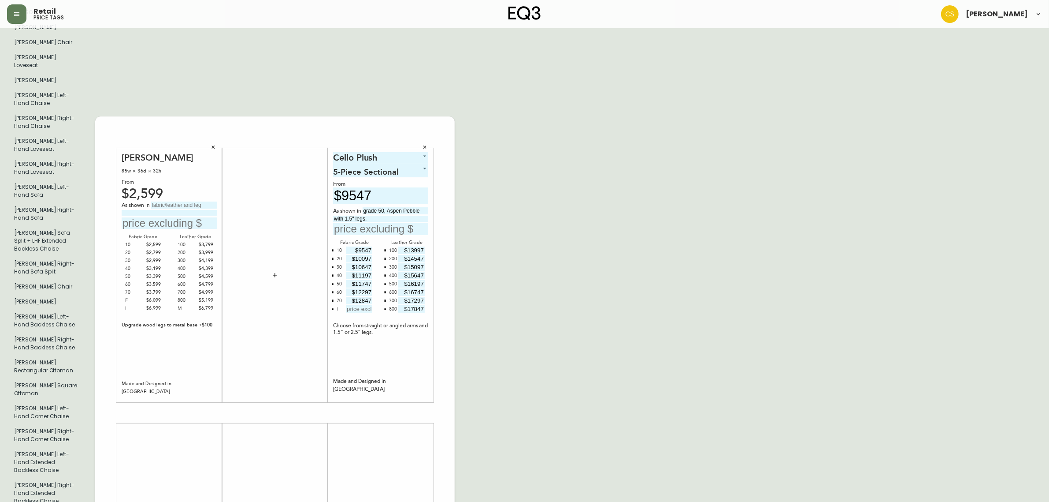
click at [528, 265] on div "English Canada en_CA EQ3 font EQ3 Large Hang Tag large 8.5 in × 14 in – Portrai…" at bounding box center [524, 412] width 1035 height 1085
click at [362, 305] on input "text" at bounding box center [359, 308] width 26 height 7
type input "$21647"
click at [372, 223] on input "text" at bounding box center [380, 229] width 95 height 12
type input "$11747"
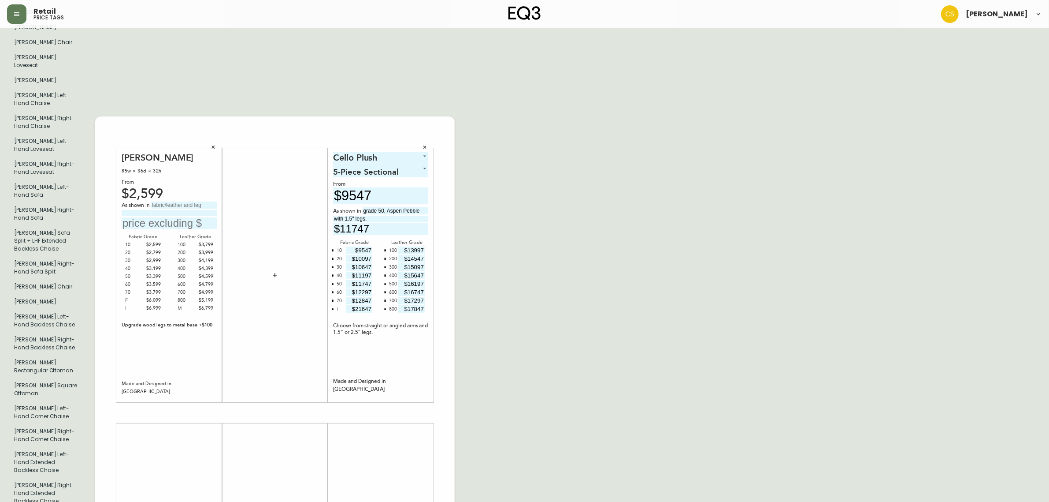
click at [492, 191] on div "English Canada en_CA EQ3 font EQ3 Large Hang Tag large 8.5 in × 14 in – Portrai…" at bounding box center [524, 412] width 1035 height 1085
click at [210, 140] on button "button" at bounding box center [213, 146] width 13 height 13
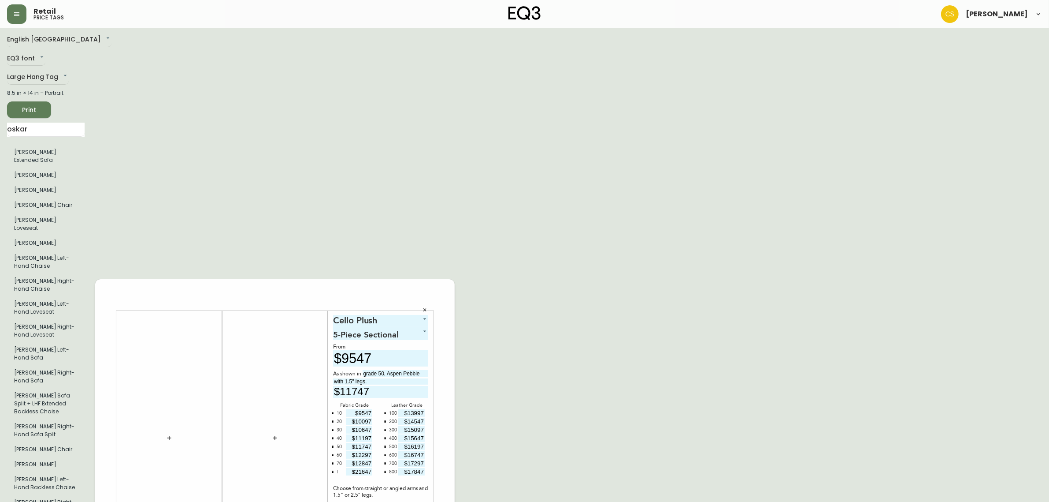
scroll to position [0, 0]
click at [33, 113] on span "Print" at bounding box center [29, 112] width 30 height 11
